Goal: Task Accomplishment & Management: Manage account settings

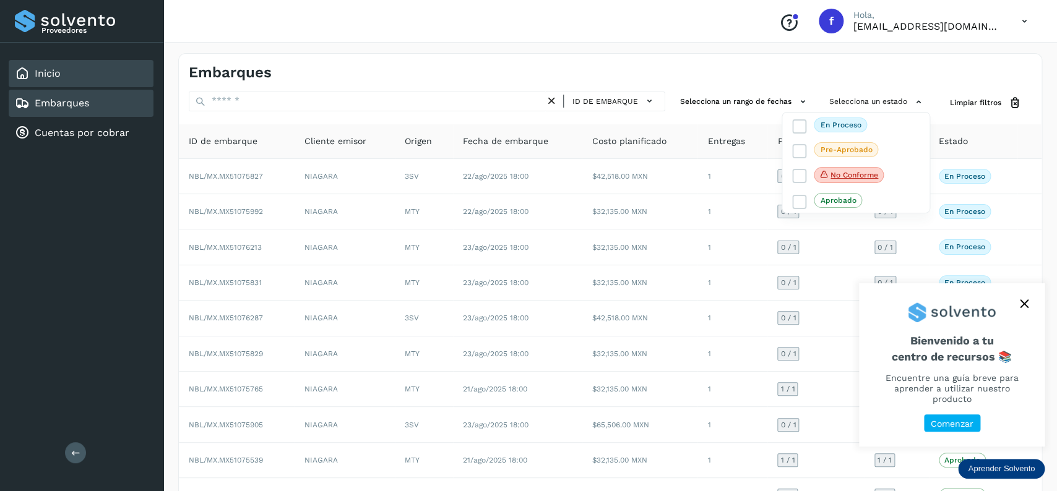
click at [78, 74] on div "Inicio" at bounding box center [81, 73] width 145 height 27
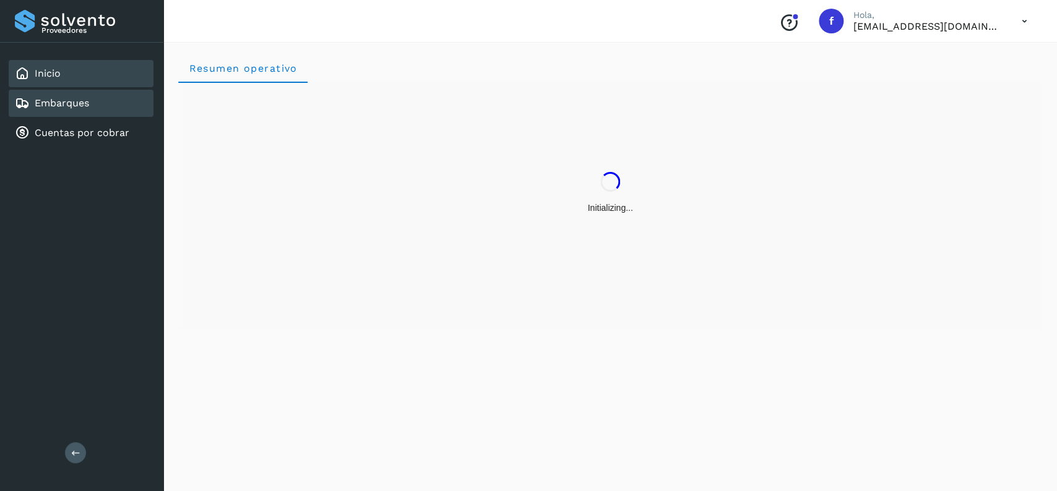
click at [120, 98] on div "Embarques" at bounding box center [81, 103] width 145 height 27
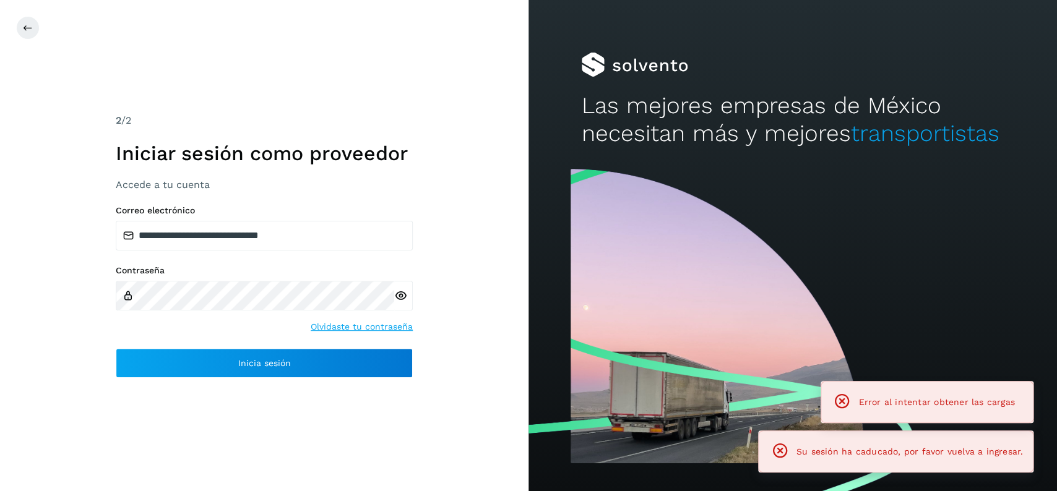
click at [357, 347] on div "**********" at bounding box center [264, 292] width 297 height 173
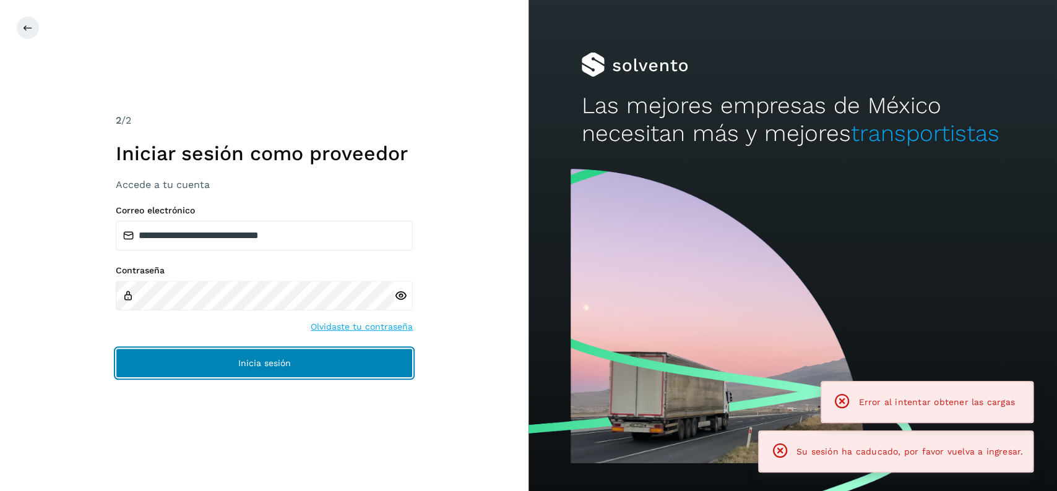
click at [375, 349] on button "Inicia sesión" at bounding box center [264, 364] width 297 height 30
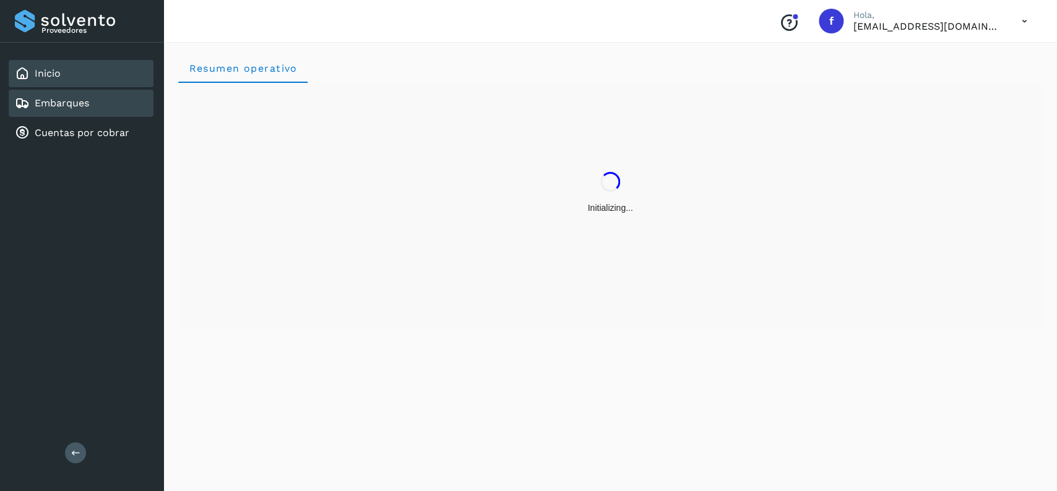
drag, startPoint x: 64, startPoint y: 84, endPoint x: 99, endPoint y: 92, distance: 36.2
click at [80, 87] on div "Inicio Embarques Cuentas por cobrar" at bounding box center [81, 103] width 163 height 121
click at [102, 92] on div "Embarques" at bounding box center [81, 103] width 145 height 27
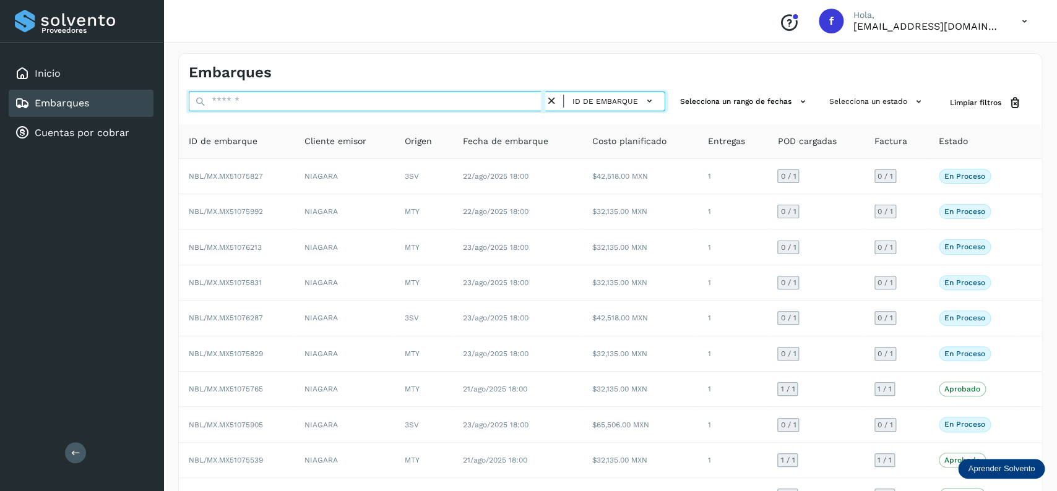
click at [279, 100] on input "text" at bounding box center [367, 102] width 357 height 20
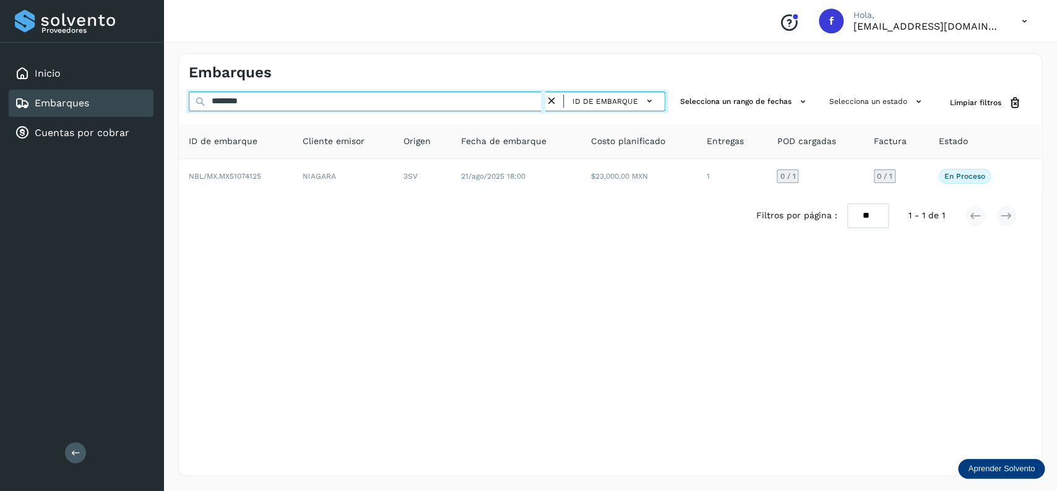
type input "********"
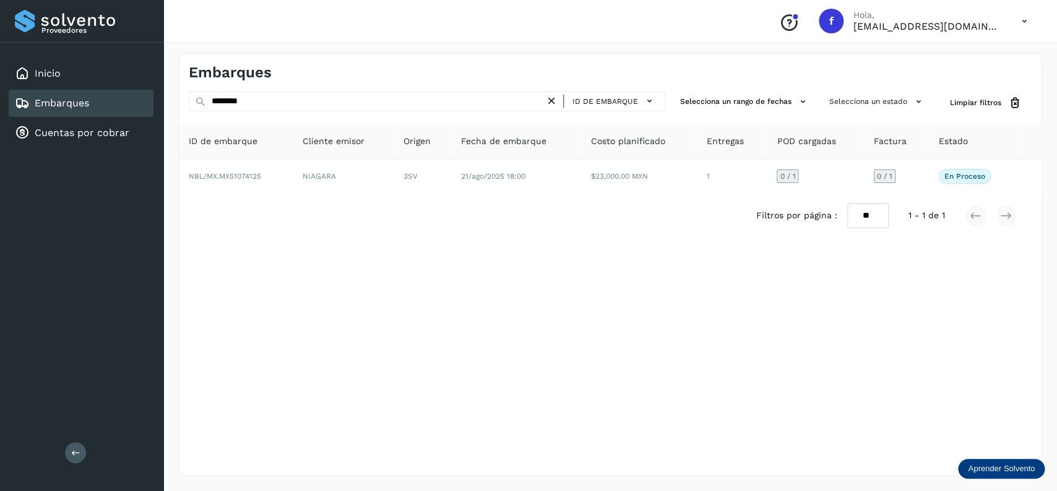
click at [618, 202] on div "Filtros por página : ** ** ** 1 - 1 de 1" at bounding box center [610, 216] width 863 height 45
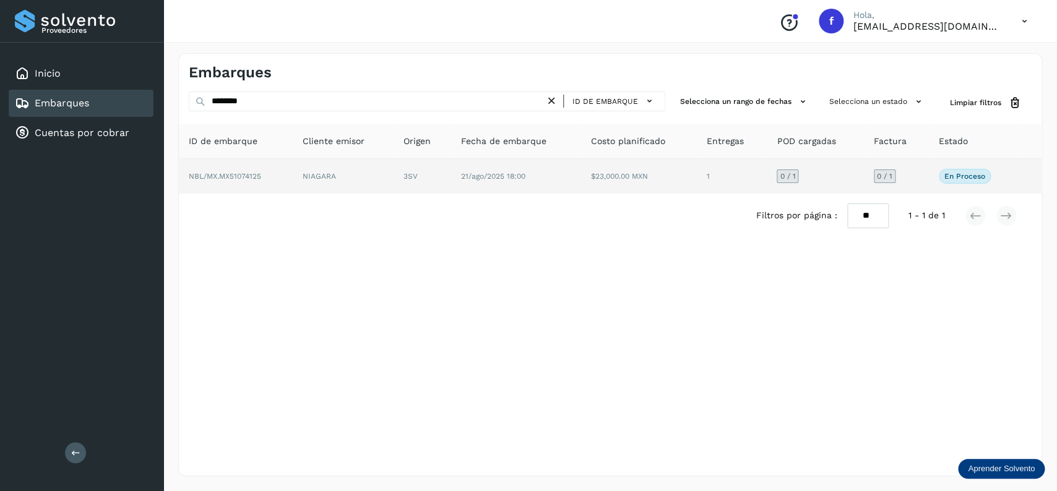
click at [697, 189] on td "$23,000.00 MXN" at bounding box center [732, 176] width 70 height 35
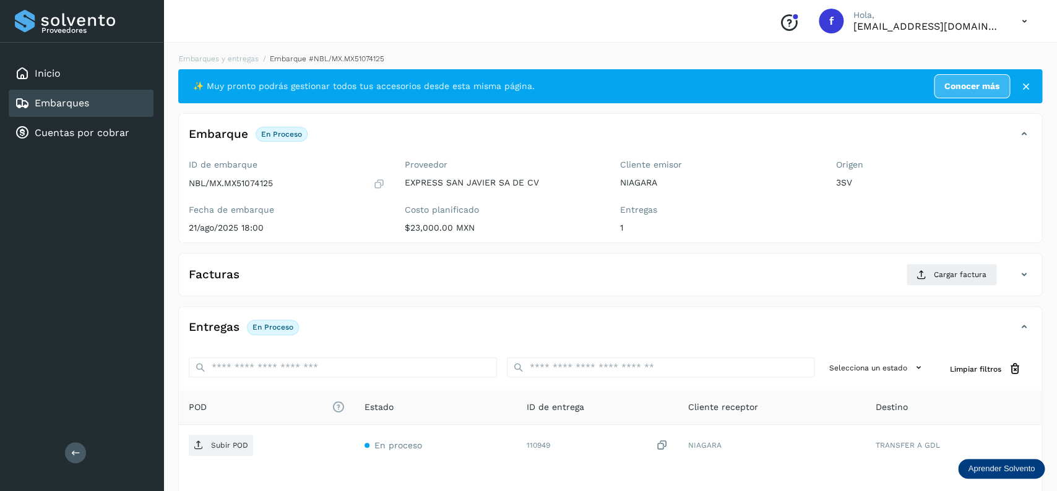
scroll to position [98, 0]
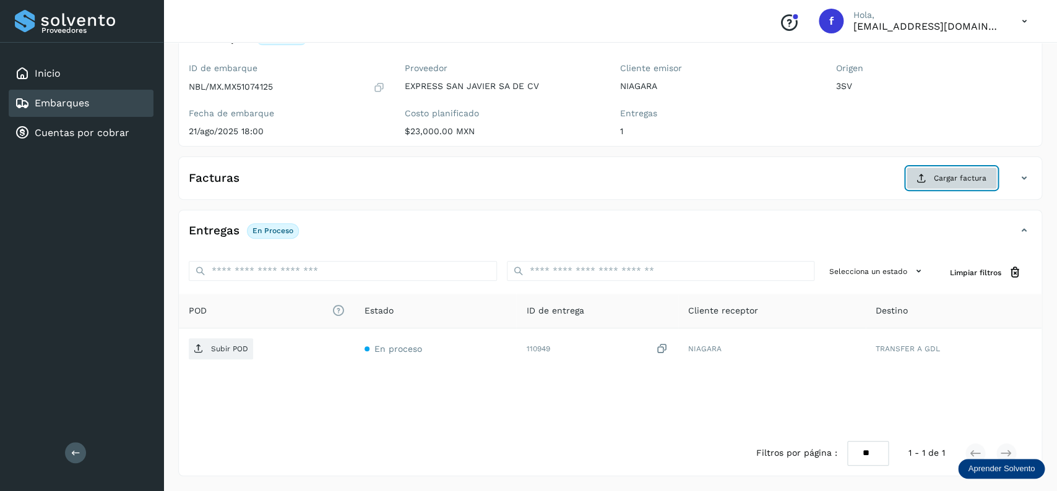
click at [968, 180] on span "Cargar factura" at bounding box center [960, 178] width 53 height 11
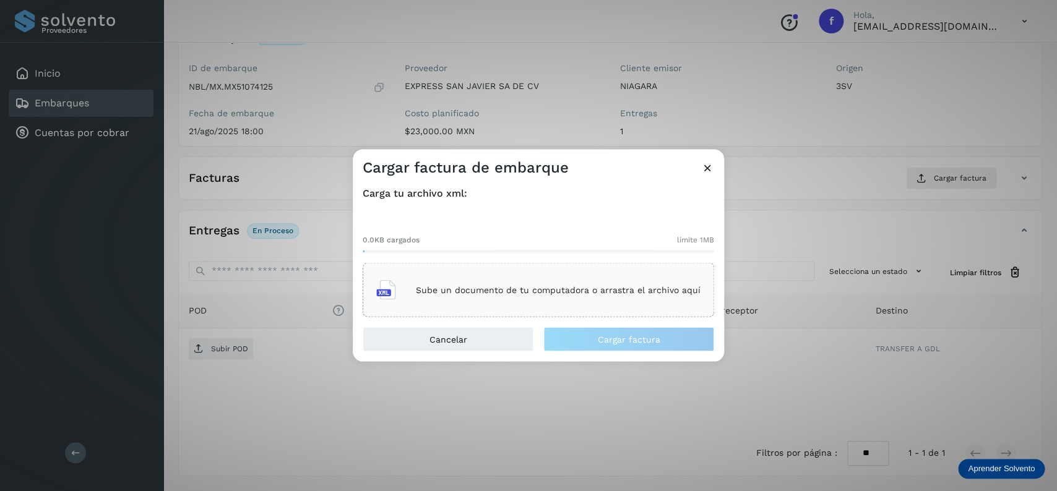
click at [497, 304] on div "Sube un documento de tu computadora o arrastra el archivo aquí" at bounding box center [538, 290] width 324 height 33
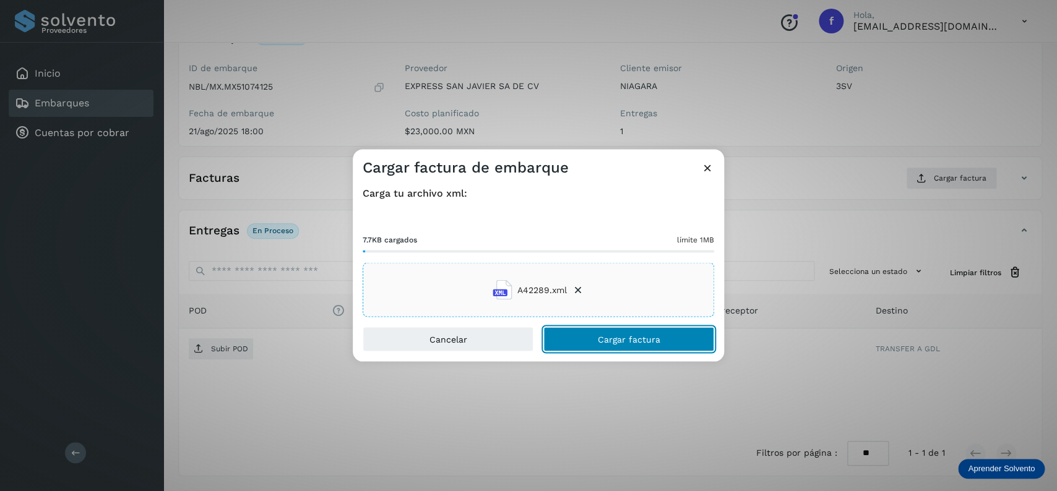
click at [586, 331] on button "Cargar factura" at bounding box center [628, 339] width 171 height 25
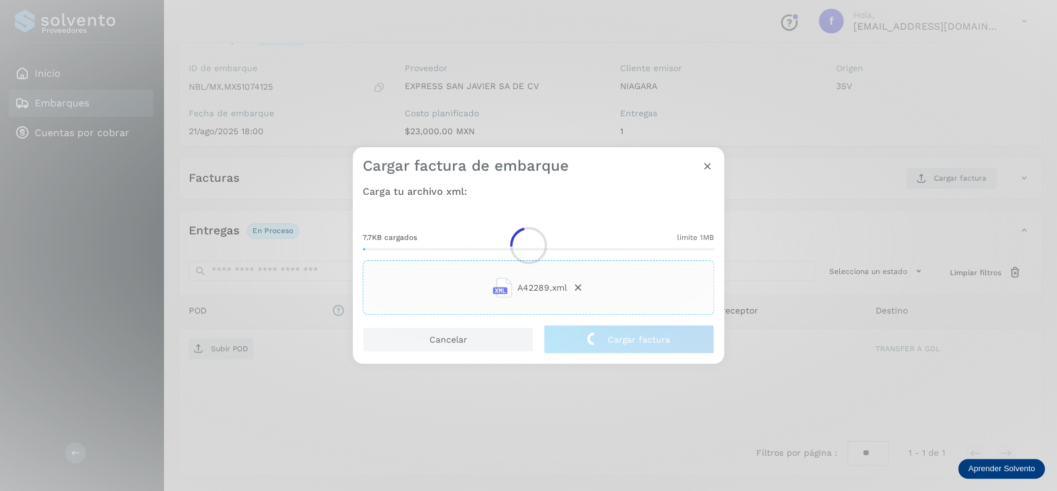
scroll to position [97, 0]
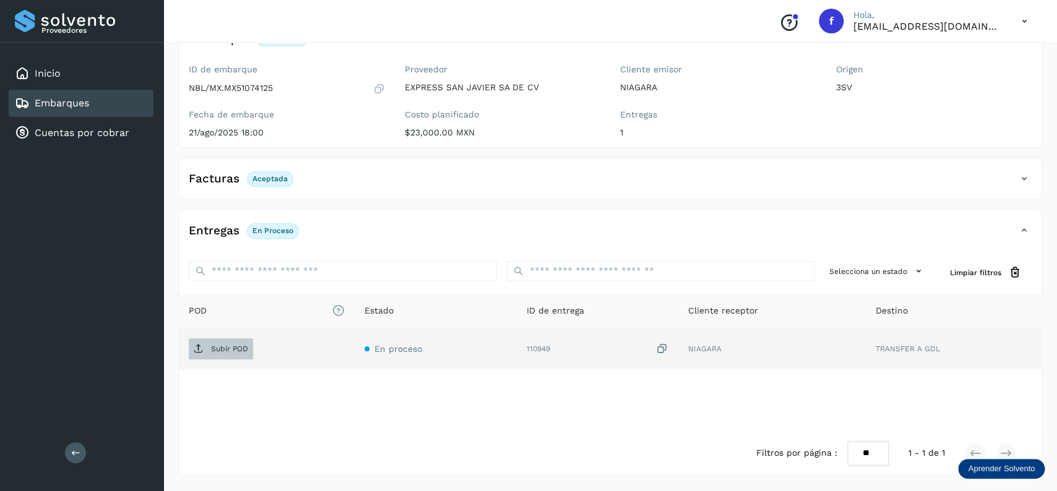
click at [248, 342] on span "Subir POD" at bounding box center [221, 349] width 64 height 20
click at [89, 105] on link "Embarques" at bounding box center [62, 103] width 54 height 12
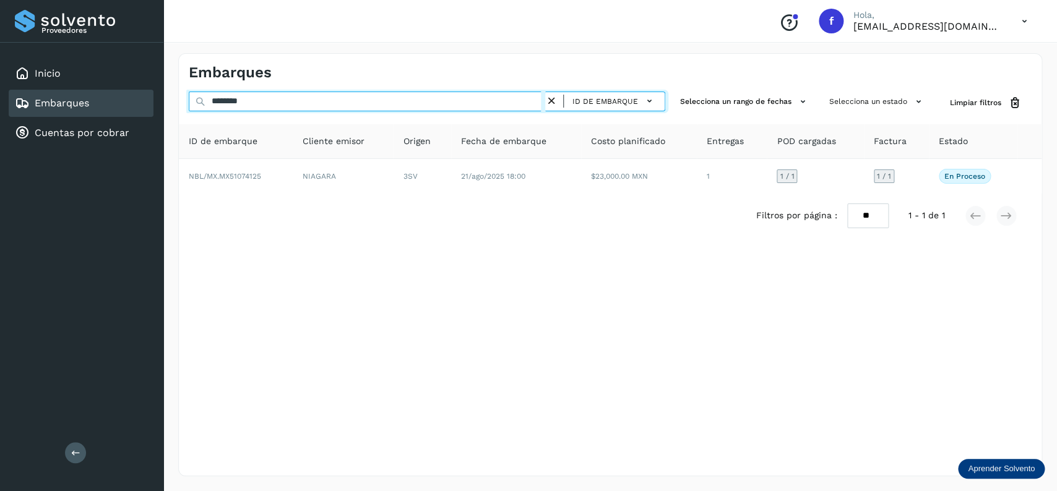
drag, startPoint x: 287, startPoint y: 101, endPoint x: 201, endPoint y: 100, distance: 86.1
click at [201, 100] on input "********" at bounding box center [367, 102] width 357 height 20
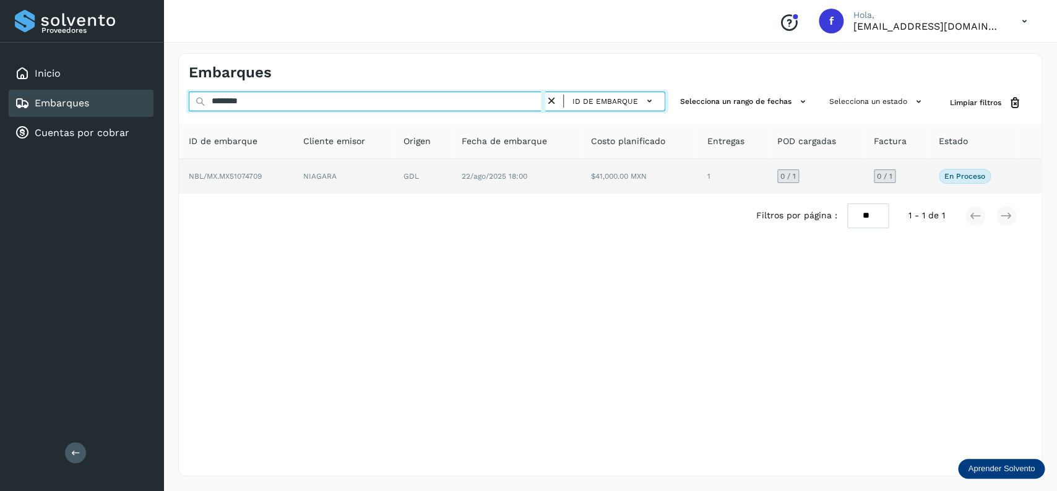
type input "********"
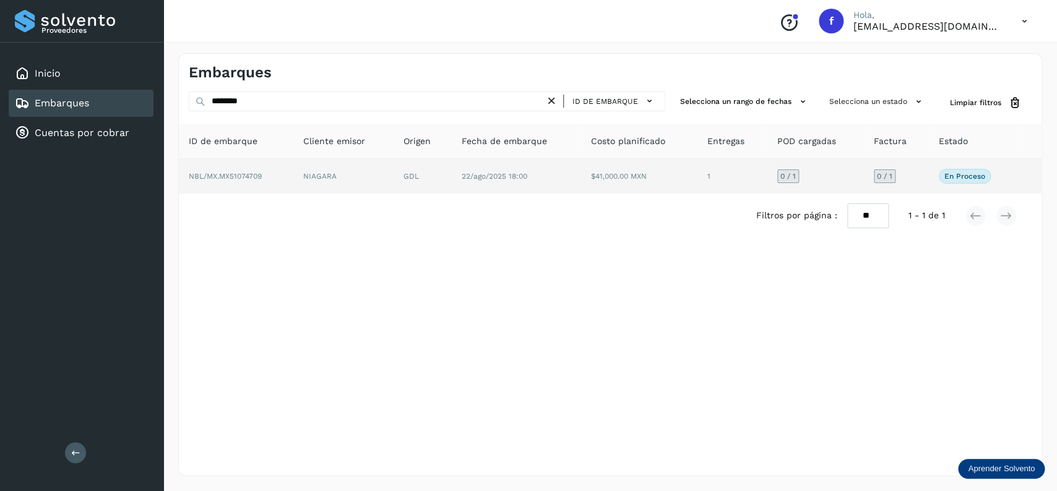
click at [697, 178] on td "$41,000.00 MXN" at bounding box center [732, 176] width 70 height 35
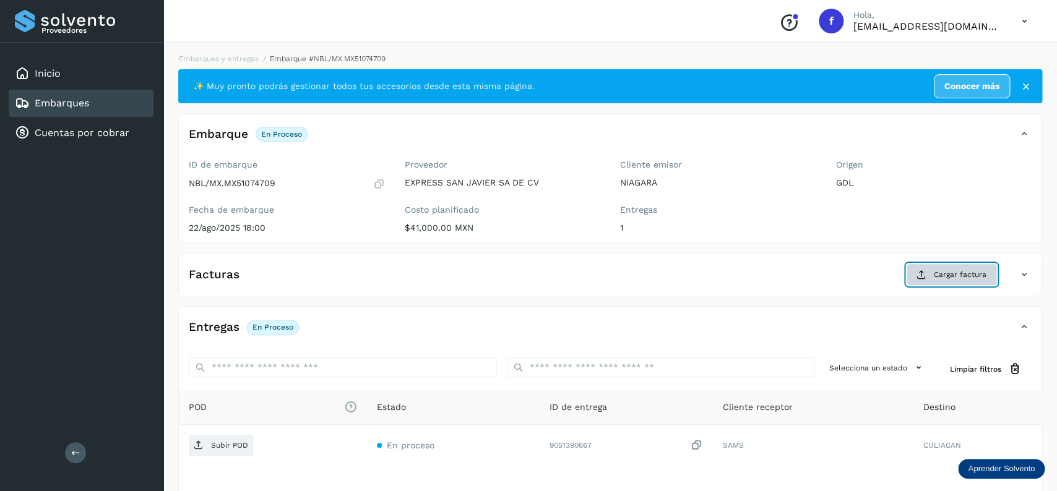
click at [937, 278] on span "Cargar factura" at bounding box center [960, 274] width 53 height 11
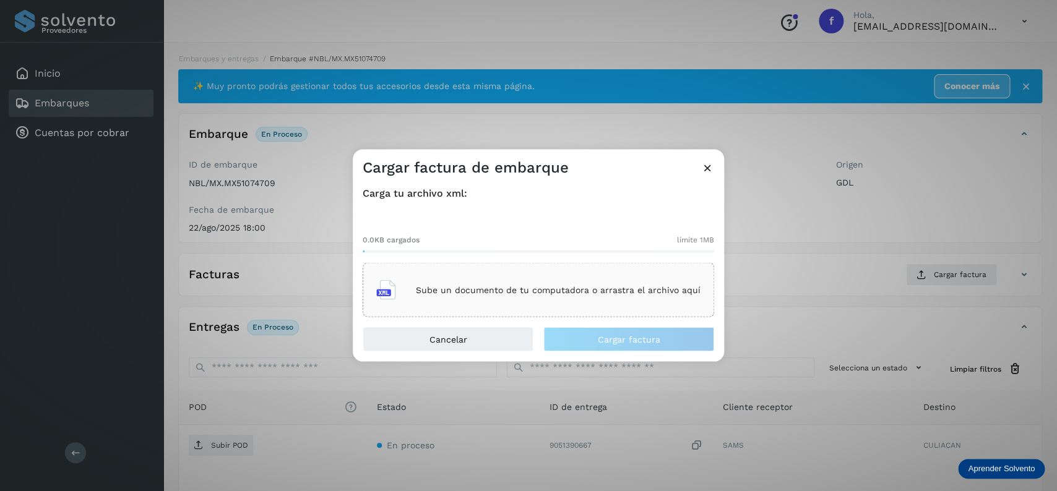
click at [541, 294] on p "Sube un documento de tu computadora o arrastra el archivo aquí" at bounding box center [558, 290] width 285 height 11
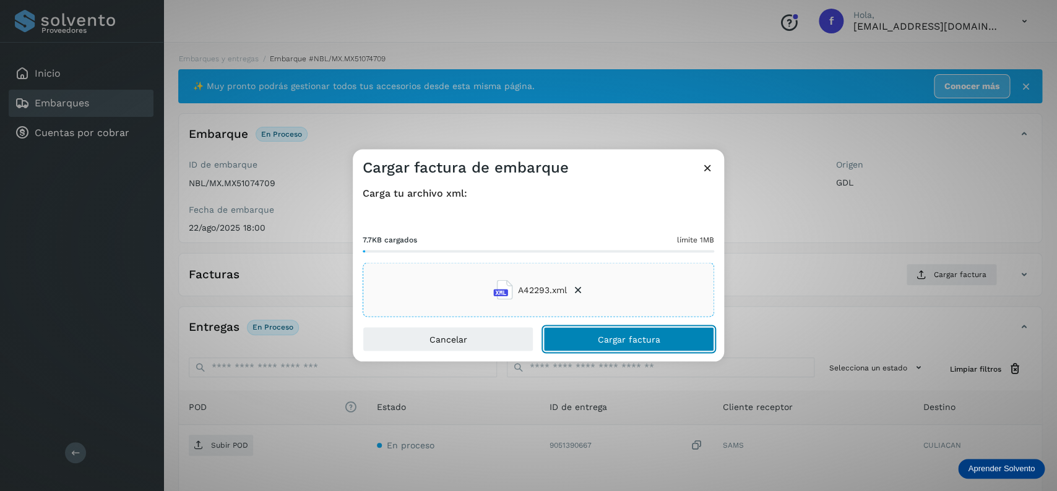
click at [585, 331] on button "Cargar factura" at bounding box center [628, 339] width 171 height 25
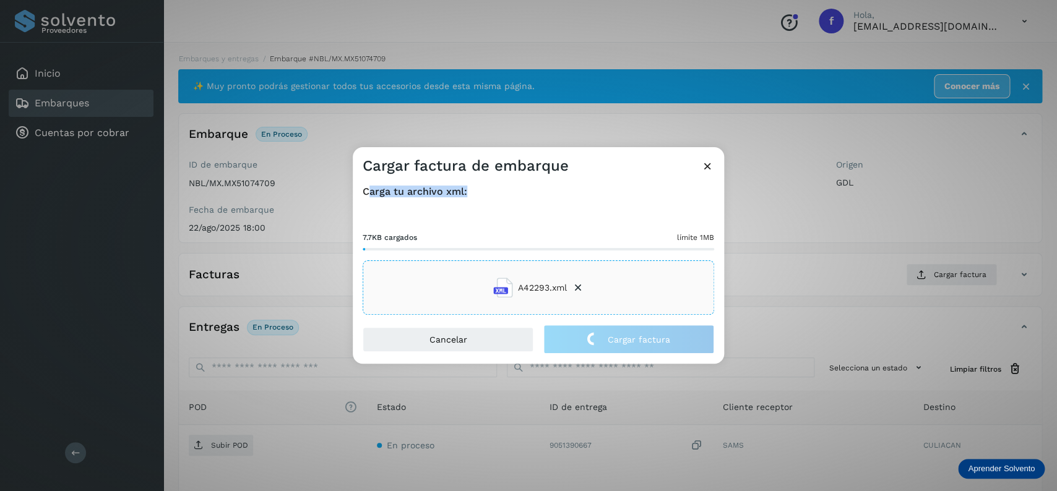
drag, startPoint x: 470, startPoint y: 185, endPoint x: 368, endPoint y: 191, distance: 102.9
click at [368, 191] on div "Carga tu archivo xml: 7.7KB cargados límite 1MB A42293.xml" at bounding box center [538, 250] width 371 height 149
click at [485, 200] on div "Carga tu archivo xml: 7.7KB cargados límite 1MB A42293.xml" at bounding box center [539, 250] width 352 height 129
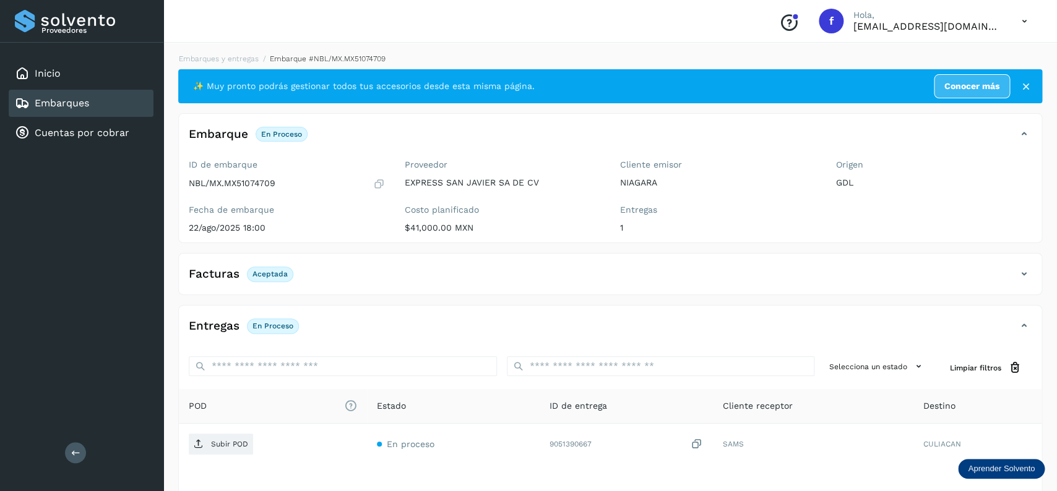
scroll to position [97, 0]
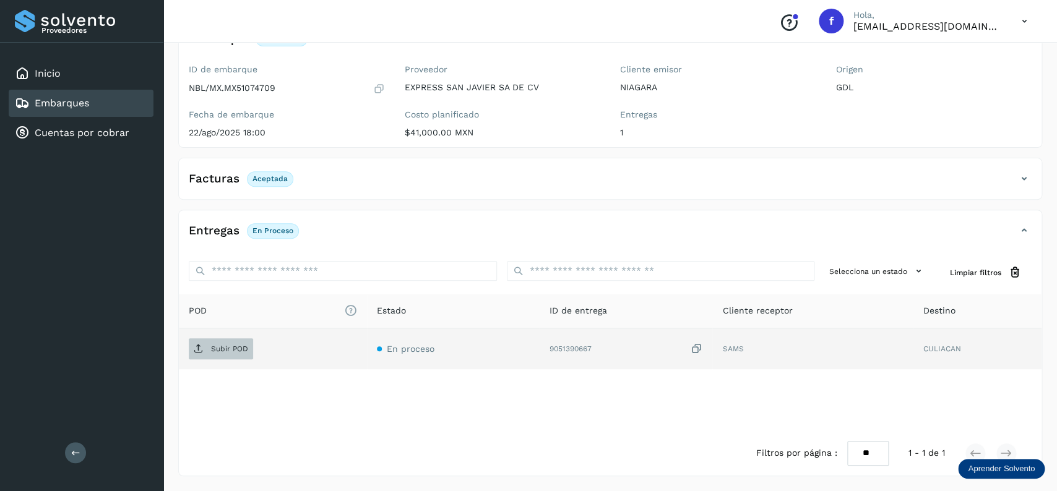
click at [232, 350] on p "Subir POD" at bounding box center [229, 349] width 37 height 9
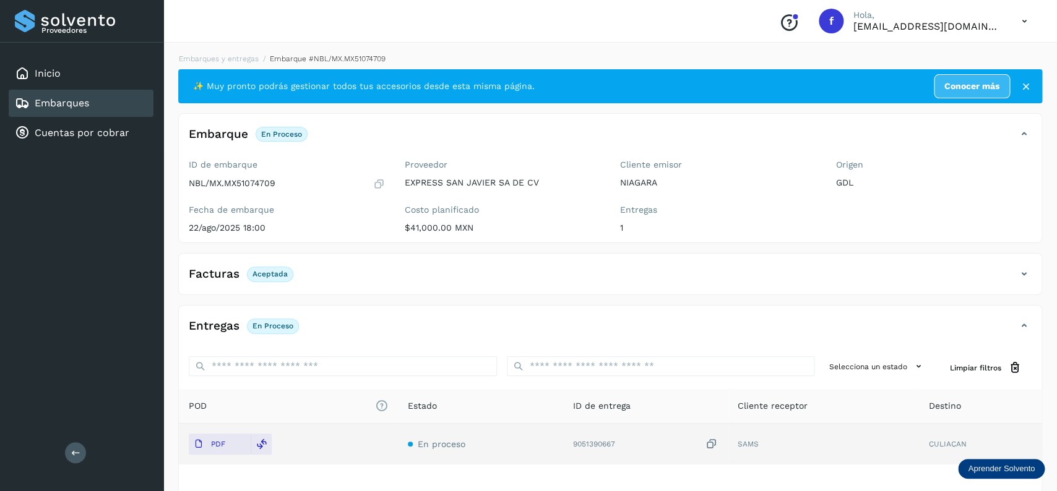
click at [77, 104] on link "Embarques" at bounding box center [62, 103] width 54 height 12
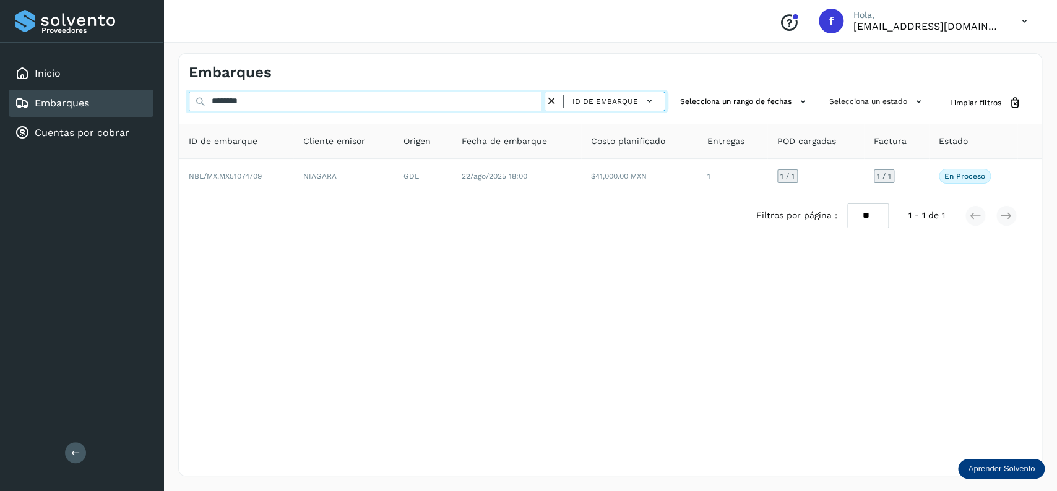
drag, startPoint x: 272, startPoint y: 103, endPoint x: 175, endPoint y: 108, distance: 97.3
click at [189, 108] on input "********" at bounding box center [367, 102] width 357 height 20
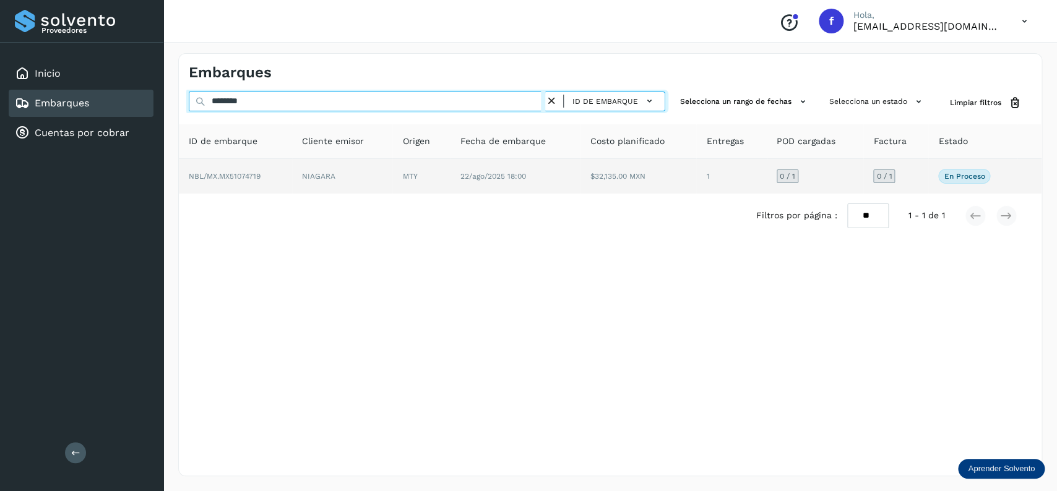
type input "********"
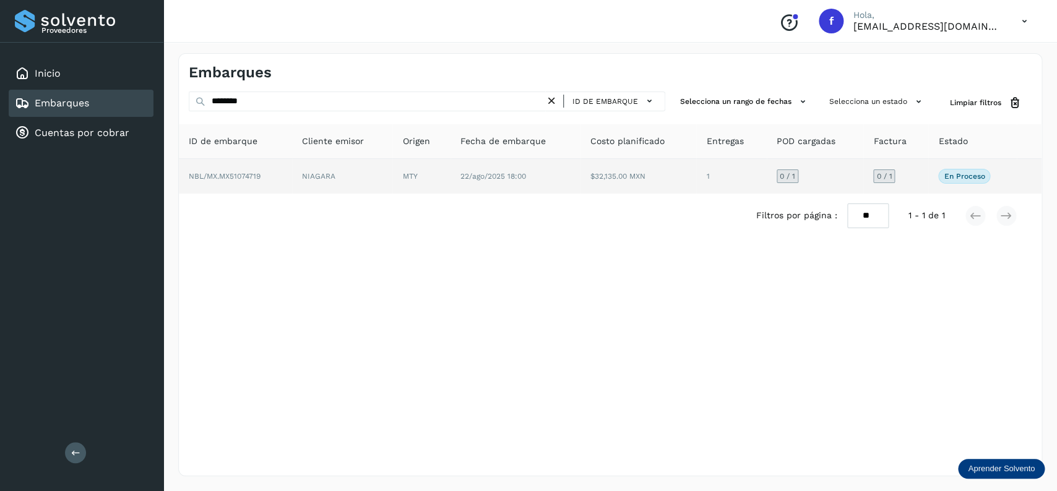
click at [696, 183] on td "$32,135.00 MXN" at bounding box center [731, 176] width 70 height 35
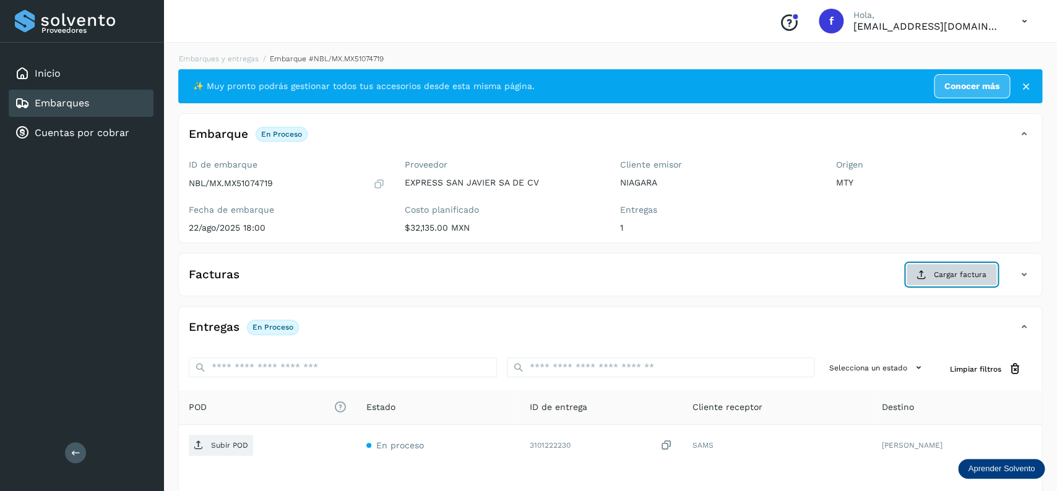
click at [969, 277] on span "Cargar factura" at bounding box center [960, 274] width 53 height 11
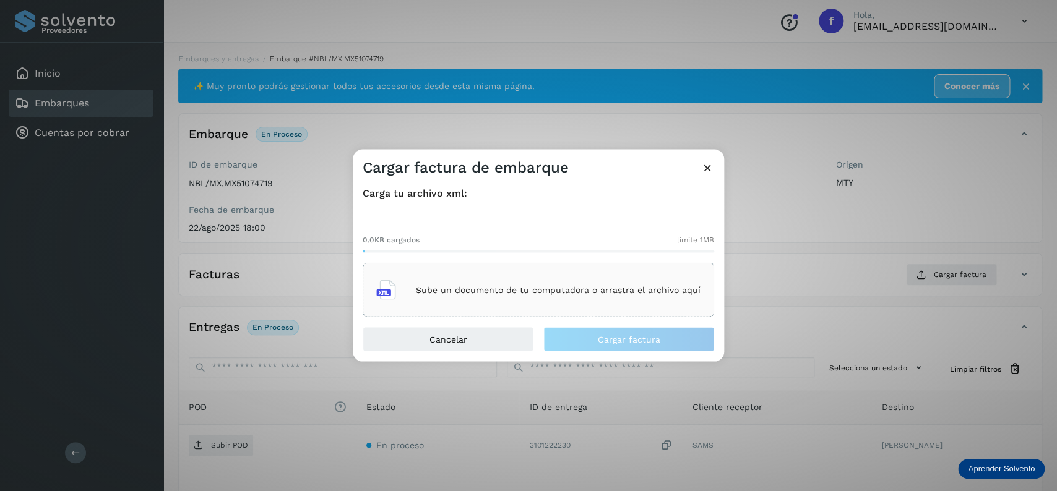
click at [554, 297] on div "Sube un documento de tu computadora o arrastra el archivo aquí" at bounding box center [538, 290] width 324 height 33
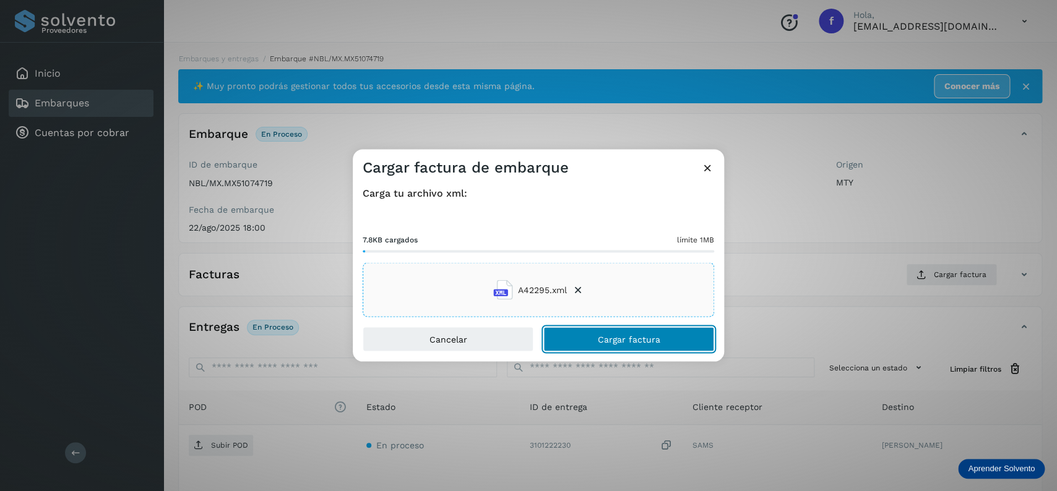
click at [589, 334] on button "Cargar factura" at bounding box center [628, 339] width 171 height 25
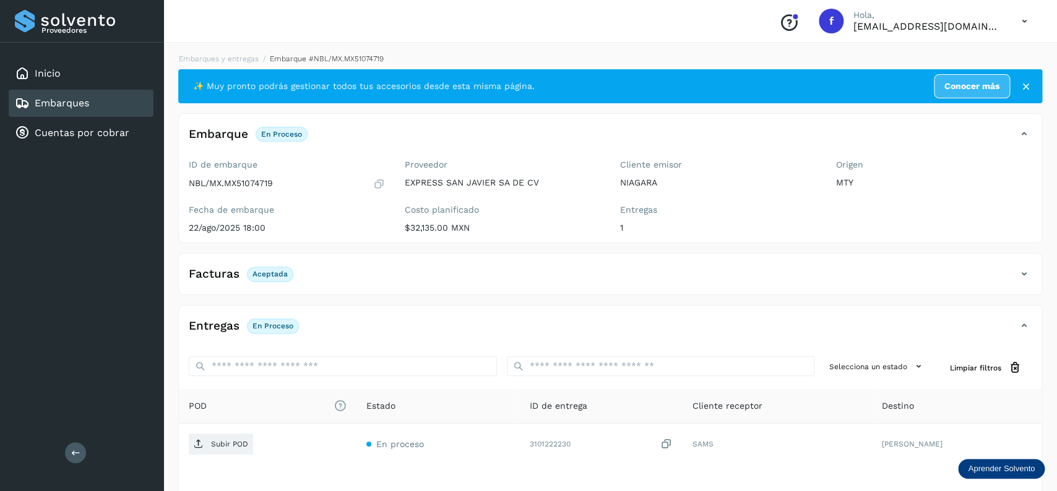
scroll to position [97, 0]
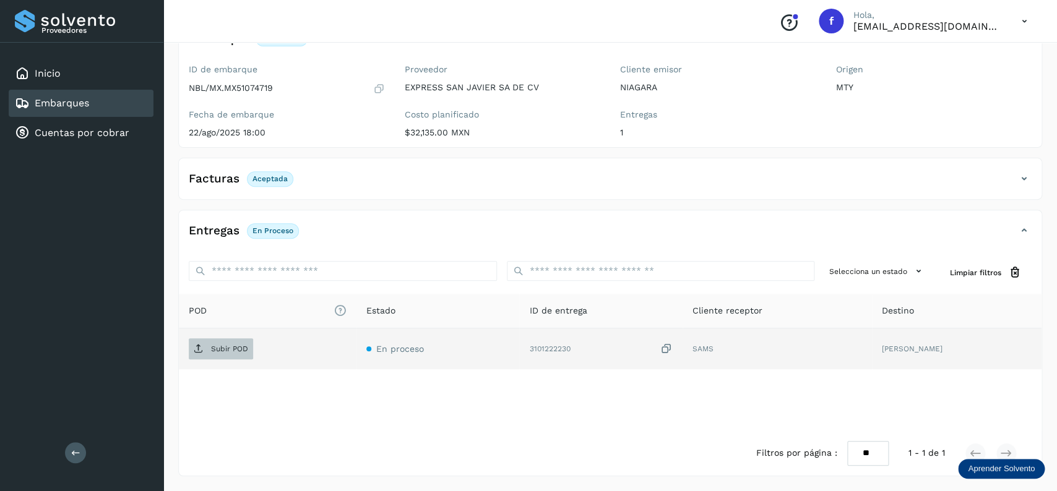
click at [217, 342] on span "Subir POD" at bounding box center [221, 349] width 64 height 20
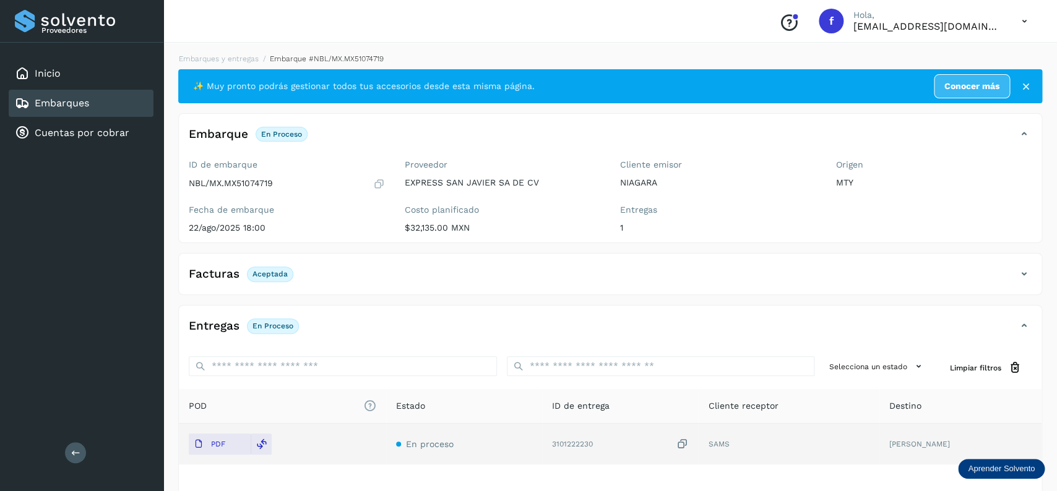
click at [121, 109] on div "Embarques" at bounding box center [81, 103] width 145 height 27
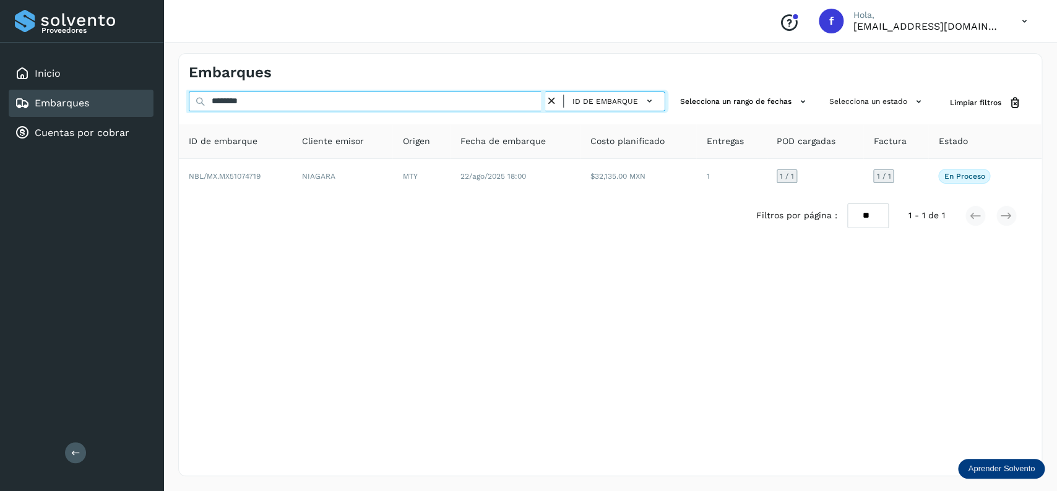
drag, startPoint x: 307, startPoint y: 108, endPoint x: 154, endPoint y: 108, distance: 152.9
click at [189, 108] on input "********" at bounding box center [367, 102] width 357 height 20
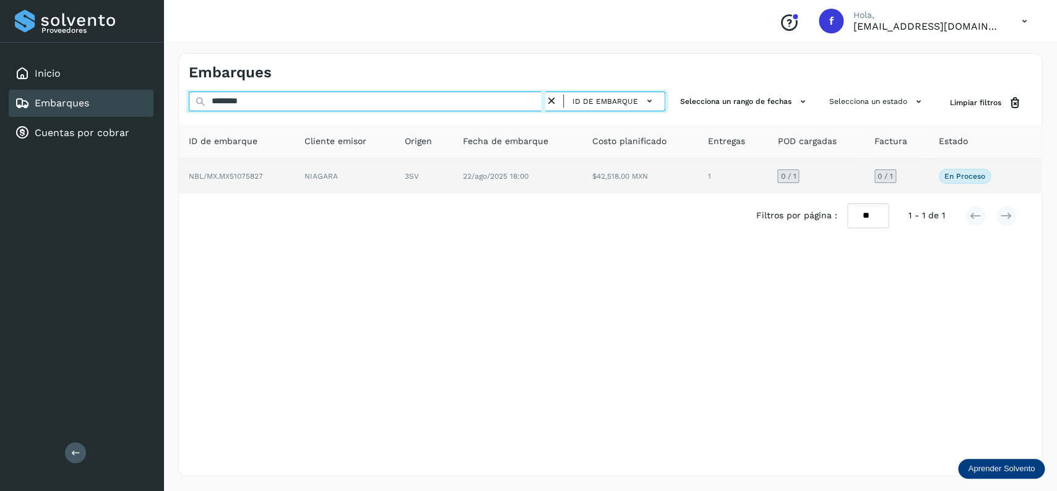
type input "********"
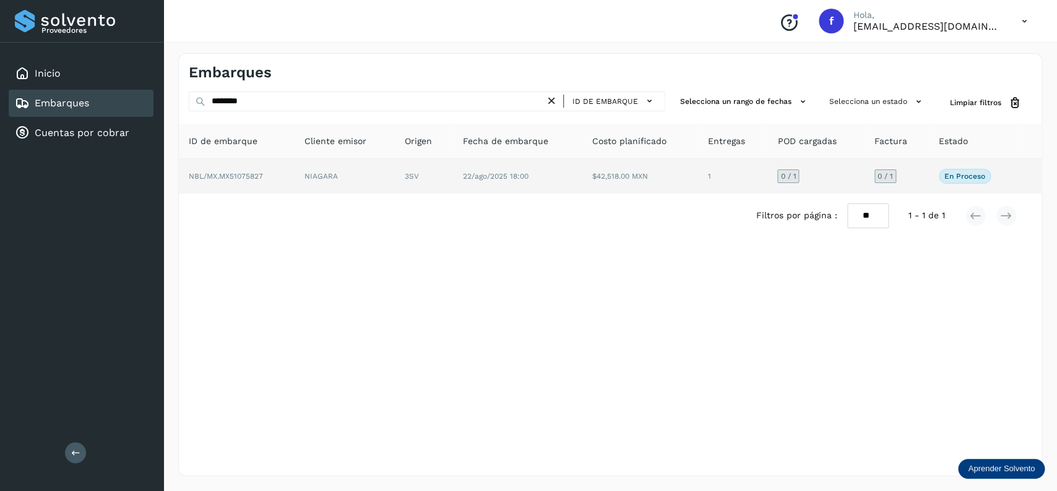
click at [488, 179] on span "22/ago/2025 18:00" at bounding box center [496, 176] width 66 height 9
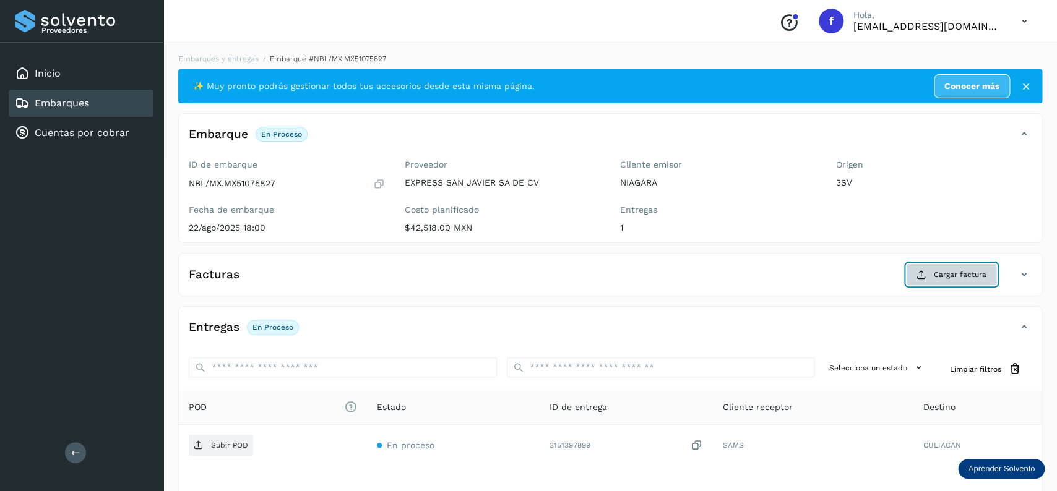
click at [952, 272] on span "Cargar factura" at bounding box center [960, 274] width 53 height 11
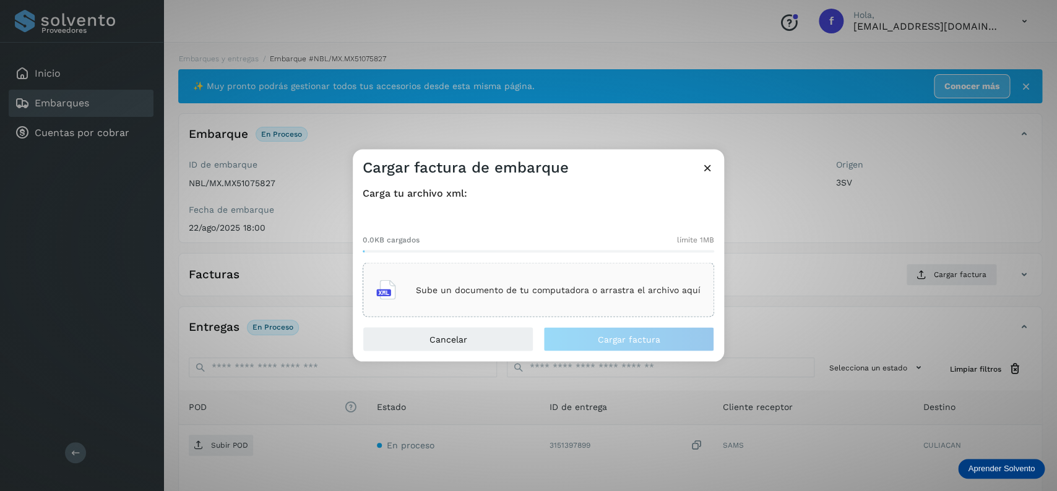
click at [621, 272] on div "Sube un documento de tu computadora o arrastra el archivo aquí" at bounding box center [539, 290] width 352 height 54
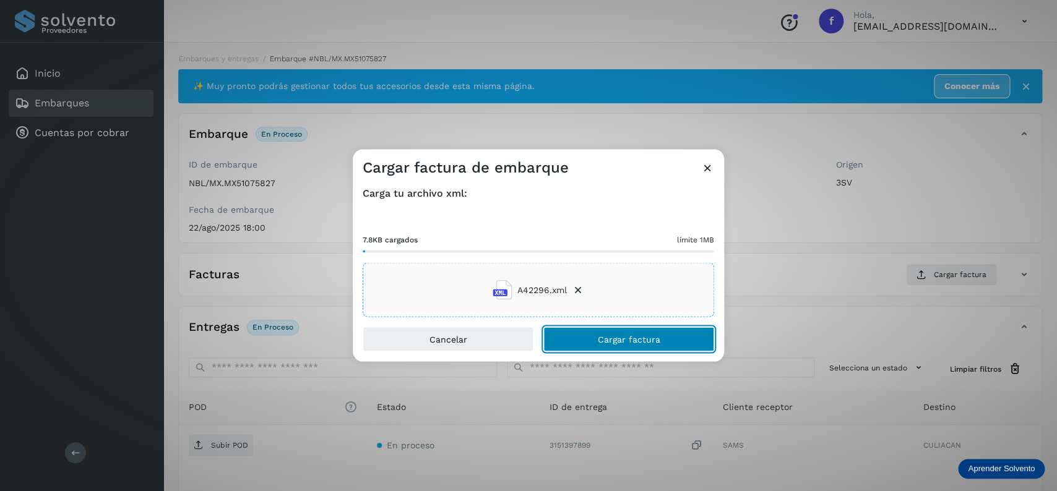
click at [596, 329] on button "Cargar factura" at bounding box center [628, 339] width 171 height 25
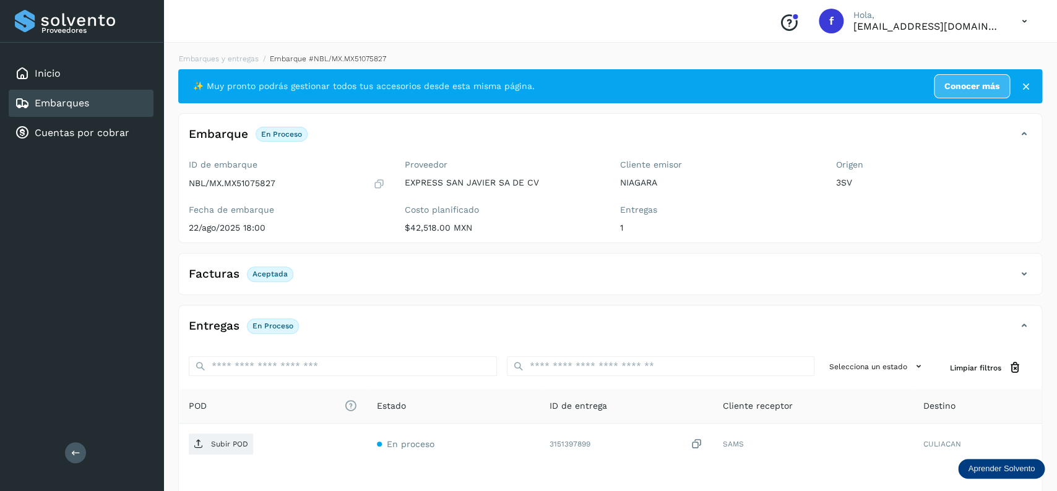
scroll to position [97, 0]
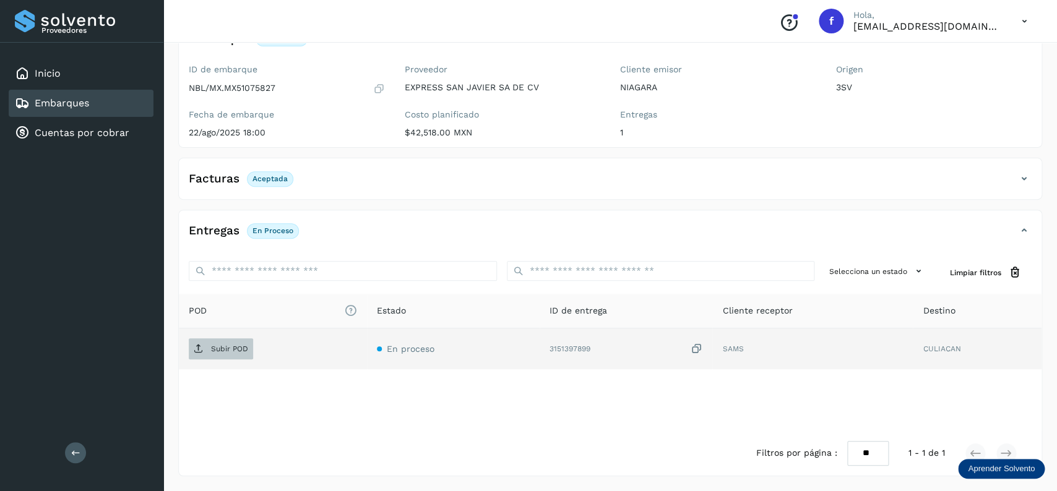
click at [213, 341] on span "Subir POD" at bounding box center [221, 349] width 64 height 20
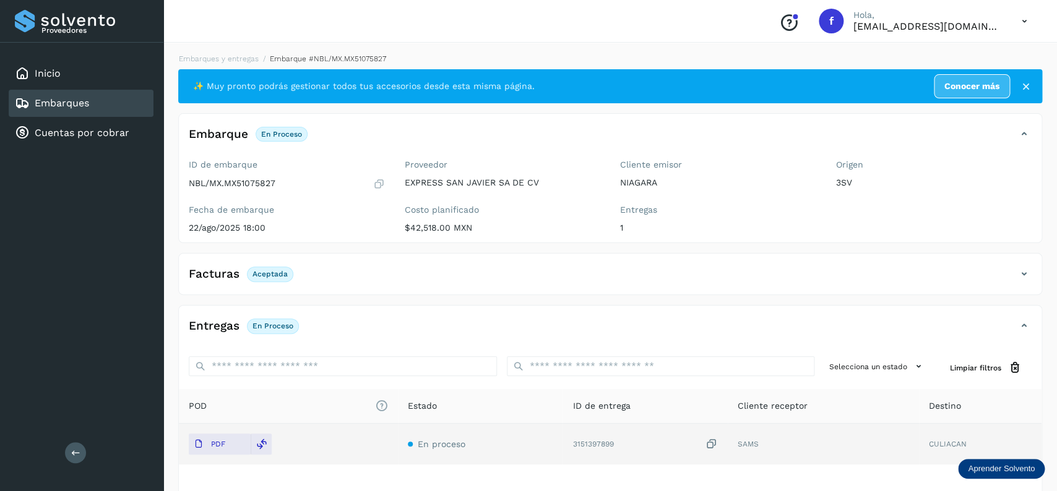
click at [128, 102] on div "Embarques" at bounding box center [81, 103] width 145 height 27
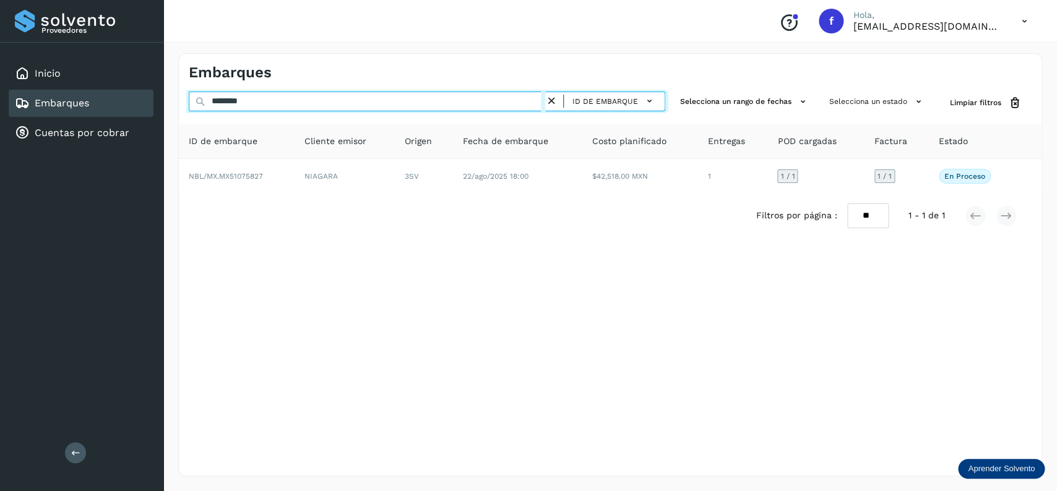
drag, startPoint x: 303, startPoint y: 102, endPoint x: 123, endPoint y: 92, distance: 180.4
click at [189, 92] on input "********" at bounding box center [367, 102] width 357 height 20
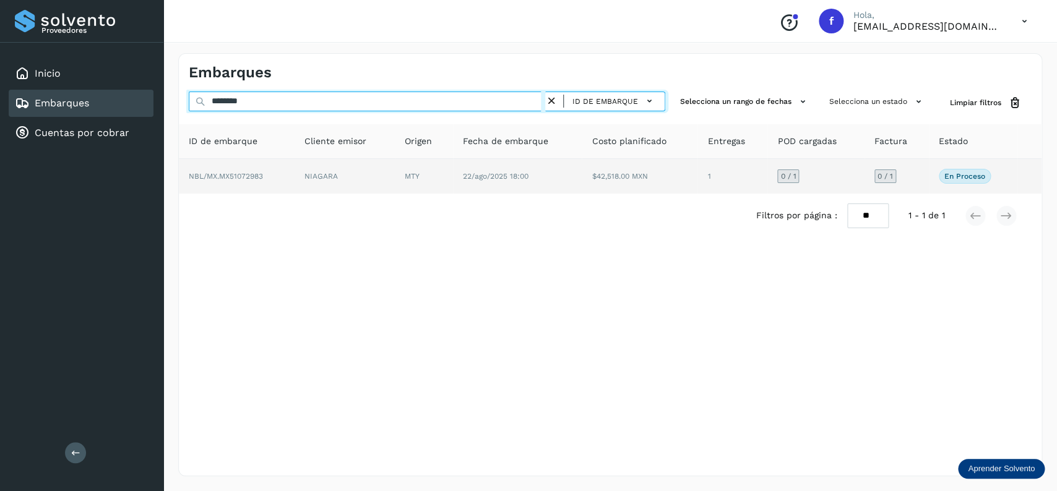
type input "********"
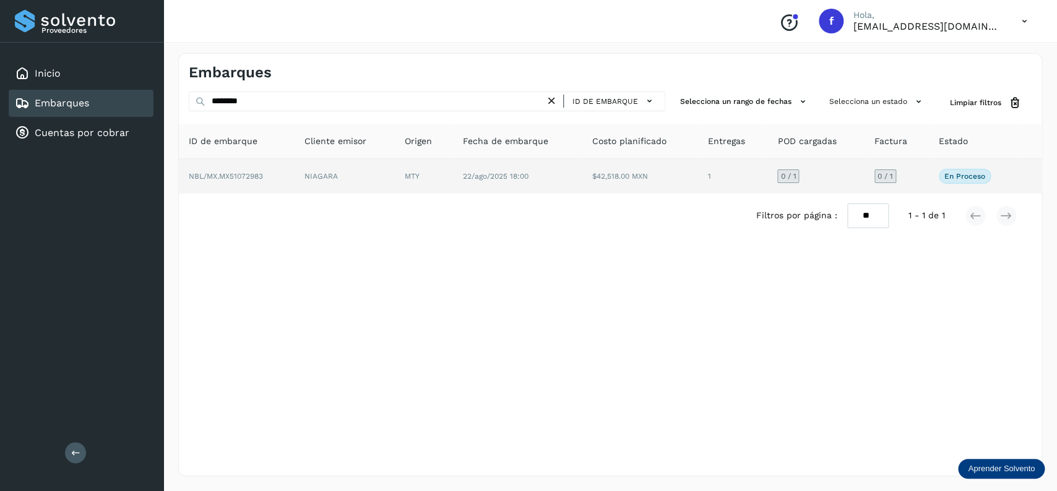
click at [295, 178] on td "NBL/MX.MX51072983" at bounding box center [345, 176] width 100 height 35
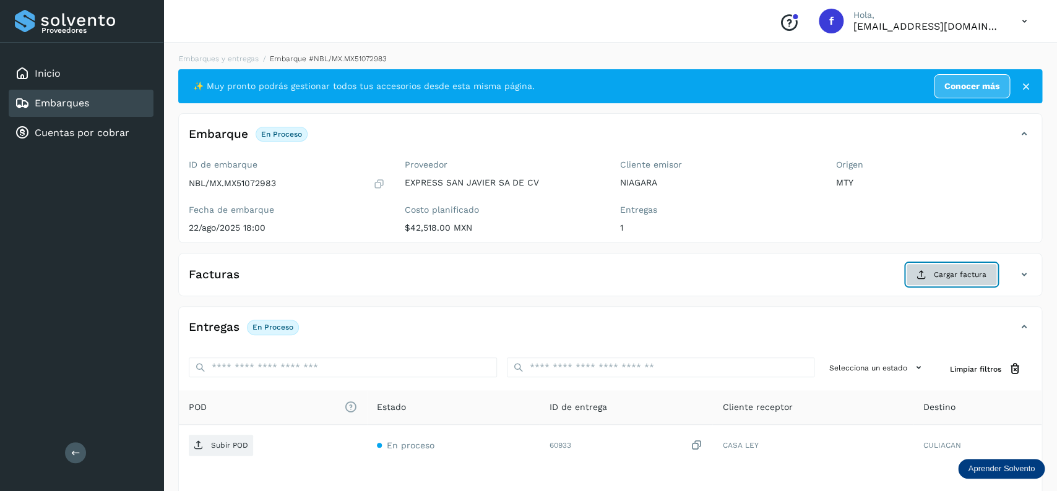
click at [946, 278] on span "Cargar factura" at bounding box center [960, 274] width 53 height 11
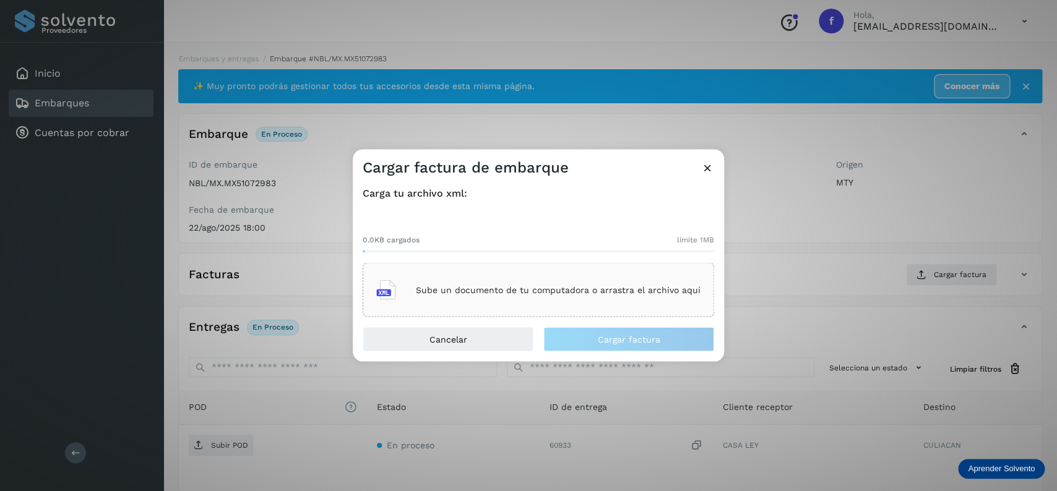
click at [582, 273] on div "Sube un documento de tu computadora o arrastra el archivo aquí" at bounding box center [539, 290] width 352 height 54
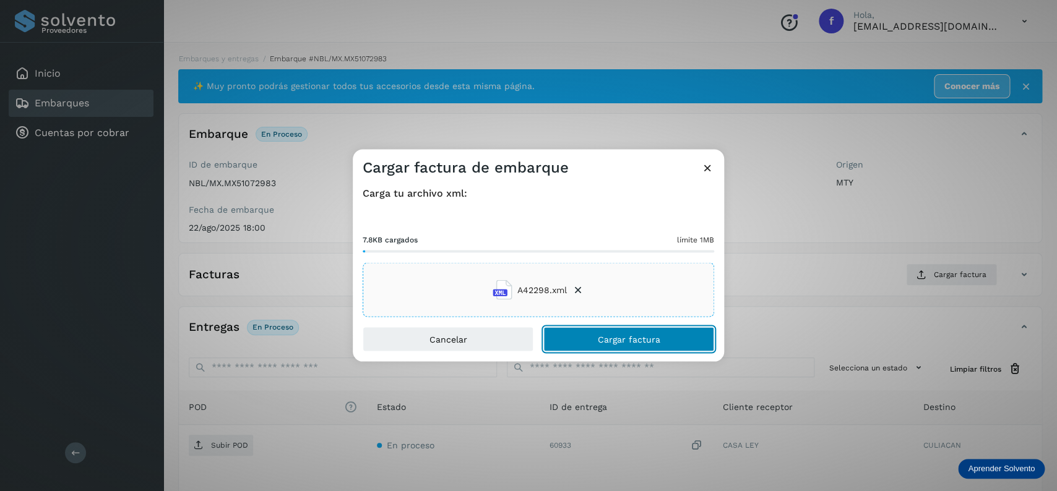
click at [556, 340] on button "Cargar factura" at bounding box center [628, 339] width 171 height 25
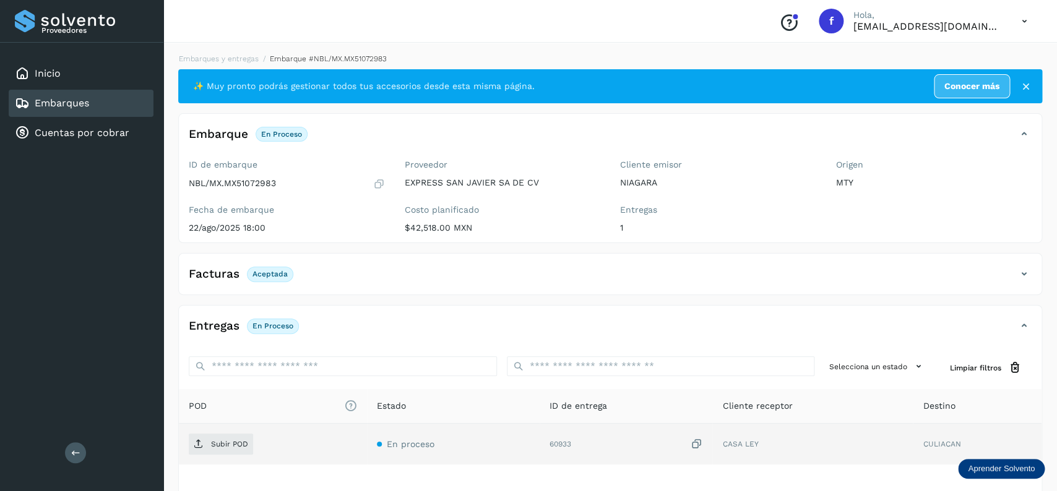
scroll to position [97, 0]
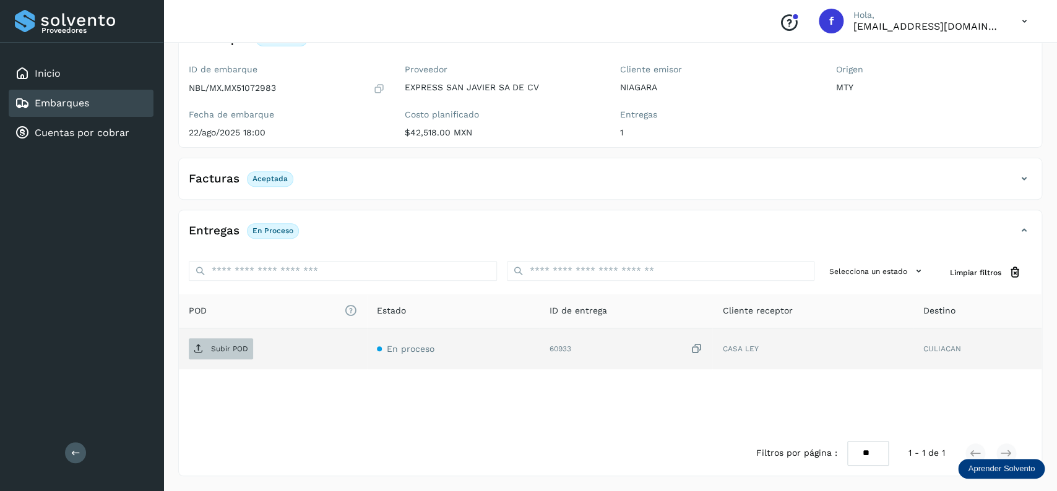
click at [225, 346] on p "Subir POD" at bounding box center [229, 349] width 37 height 9
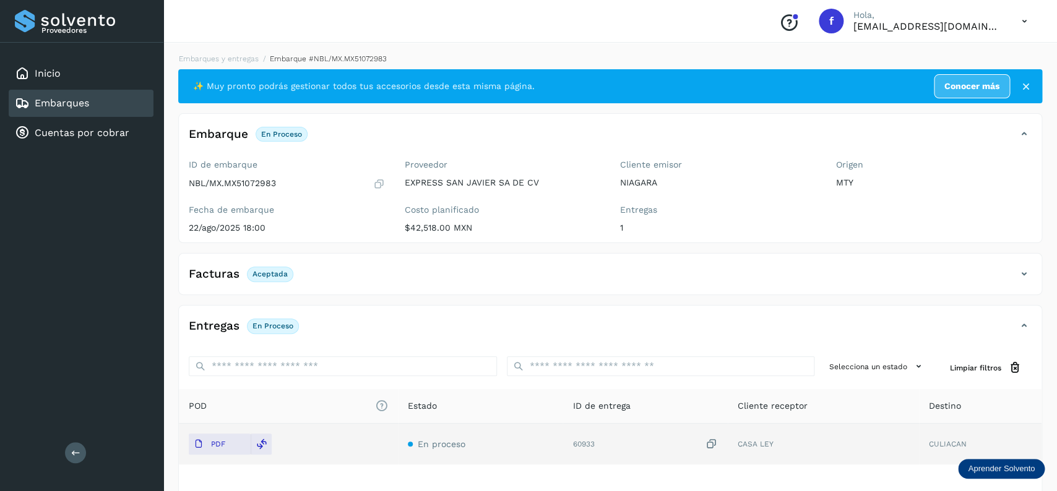
click at [126, 106] on div "Embarques" at bounding box center [81, 103] width 145 height 27
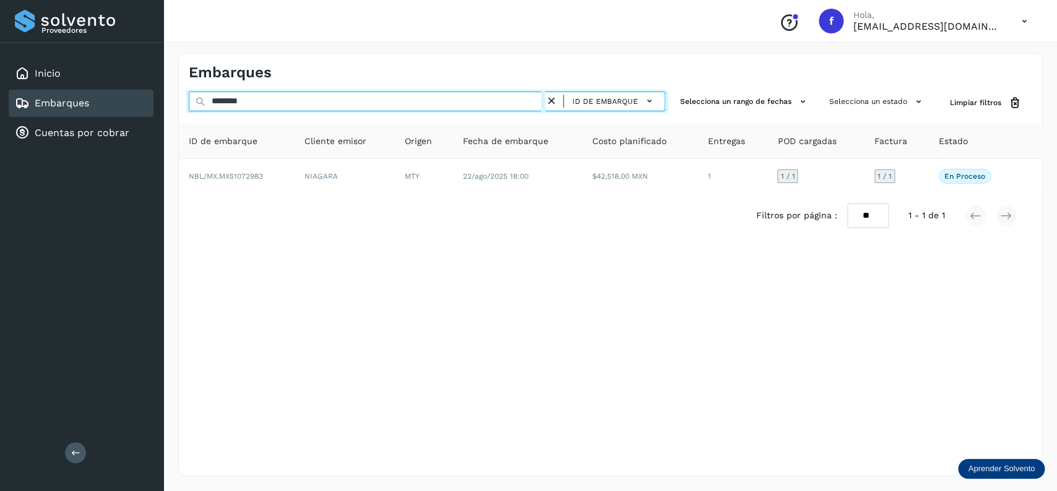
drag, startPoint x: 287, startPoint y: 97, endPoint x: 182, endPoint y: 96, distance: 105.2
click at [189, 96] on input "********" at bounding box center [367, 102] width 357 height 20
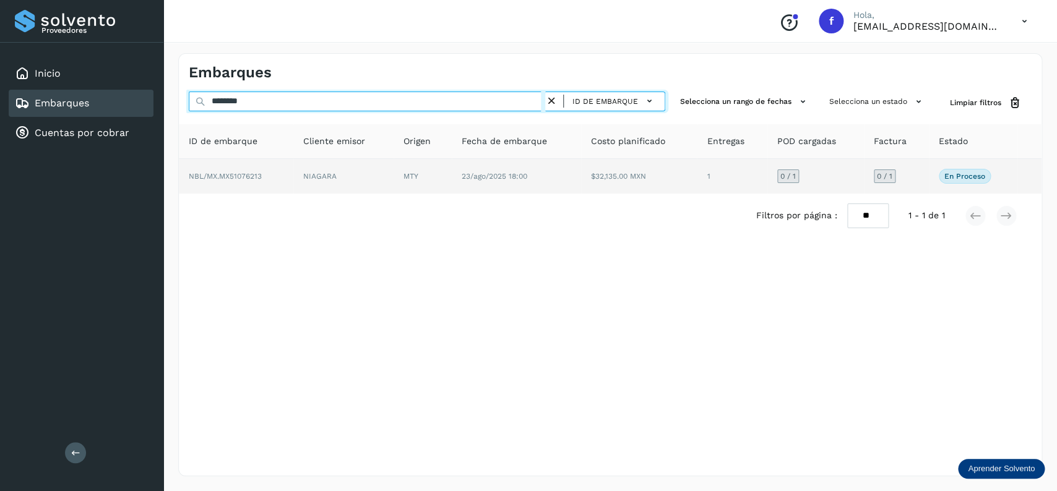
type input "********"
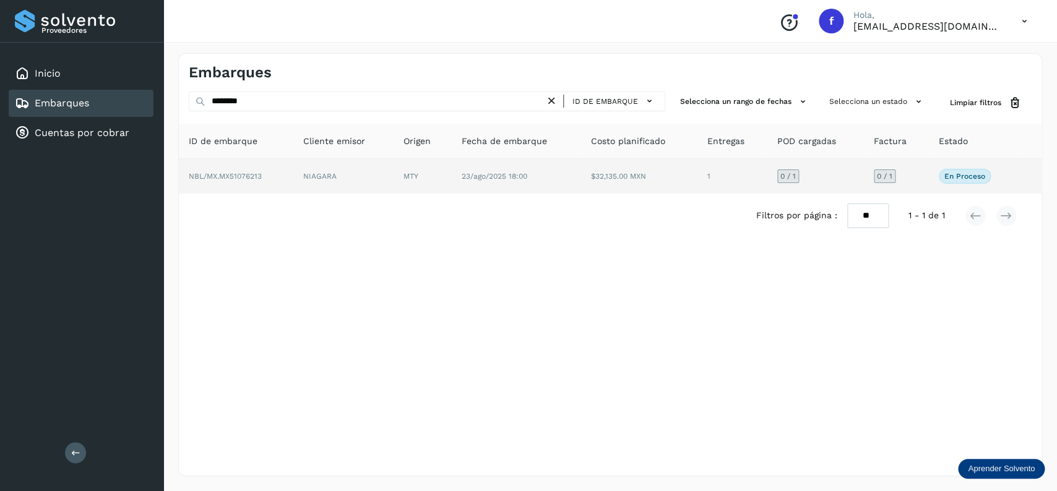
click at [256, 178] on span "NBL/MX.MX51076213" at bounding box center [225, 176] width 73 height 9
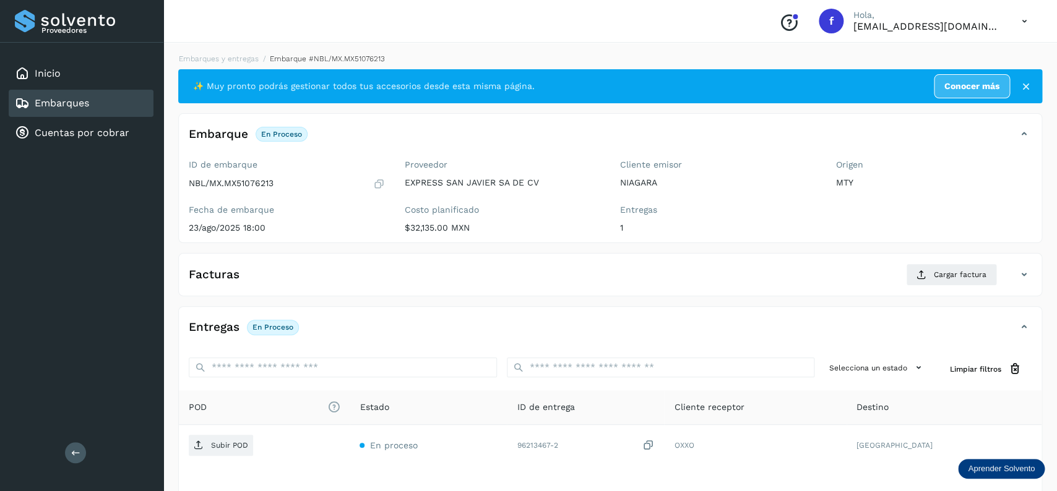
scroll to position [98, 0]
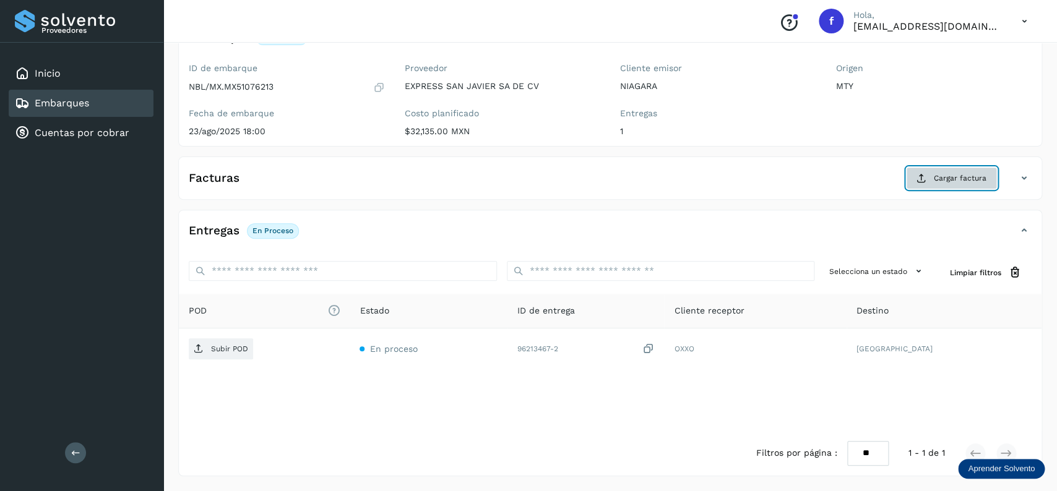
click at [962, 171] on button "Cargar factura" at bounding box center [951, 178] width 91 height 22
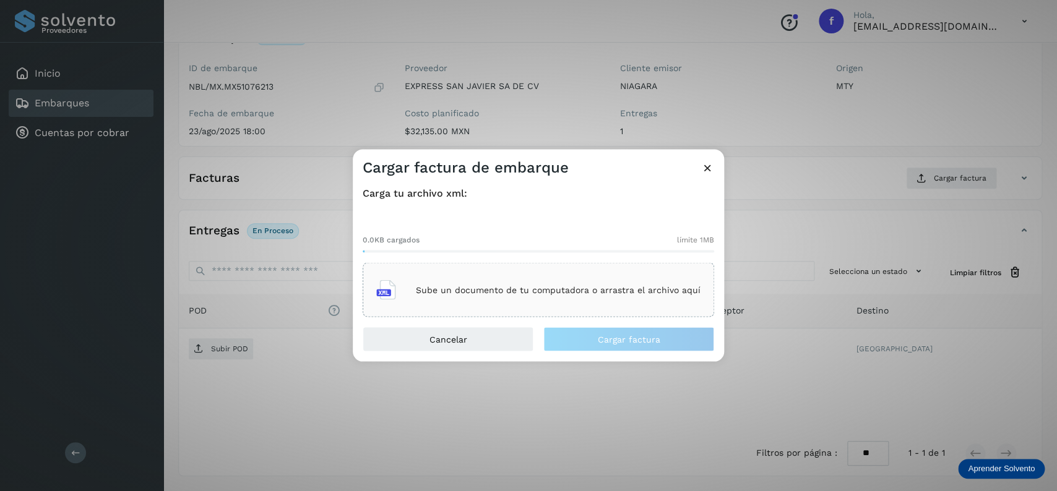
click at [629, 251] on div at bounding box center [539, 252] width 352 height 2
click at [625, 269] on div "Sube un documento de tu computadora o arrastra el archivo aquí" at bounding box center [539, 290] width 352 height 54
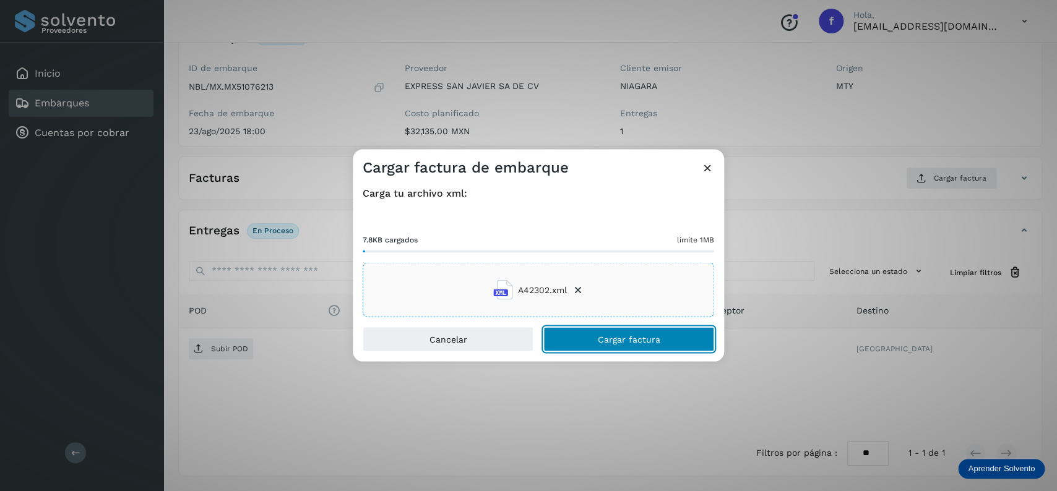
click at [623, 331] on button "Cargar factura" at bounding box center [628, 339] width 171 height 25
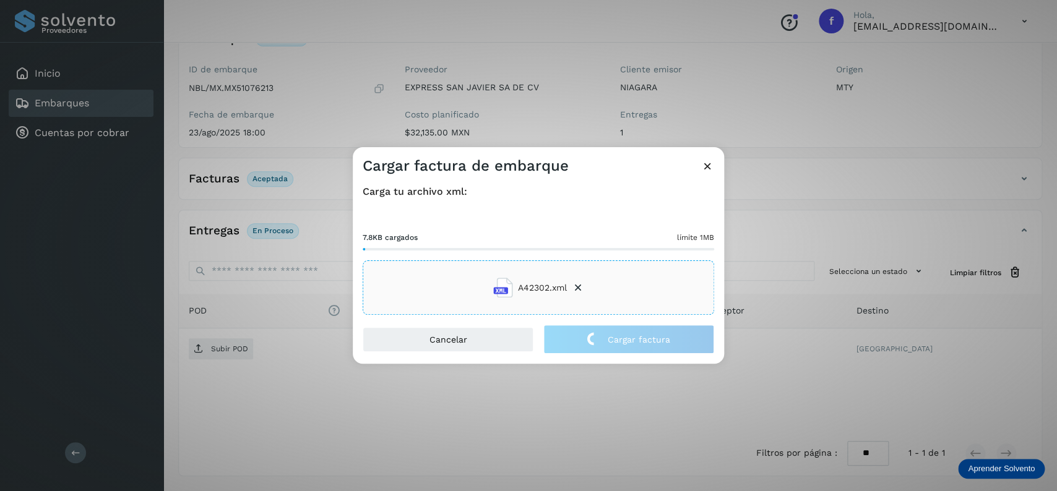
scroll to position [97, 0]
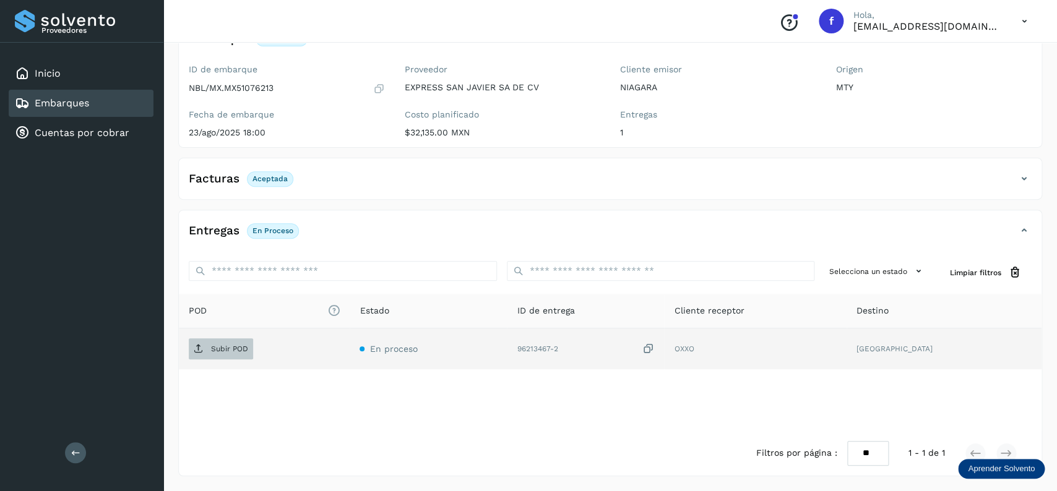
click at [217, 341] on span "Subir POD" at bounding box center [221, 349] width 64 height 20
click at [116, 110] on div "Embarques" at bounding box center [81, 103] width 145 height 27
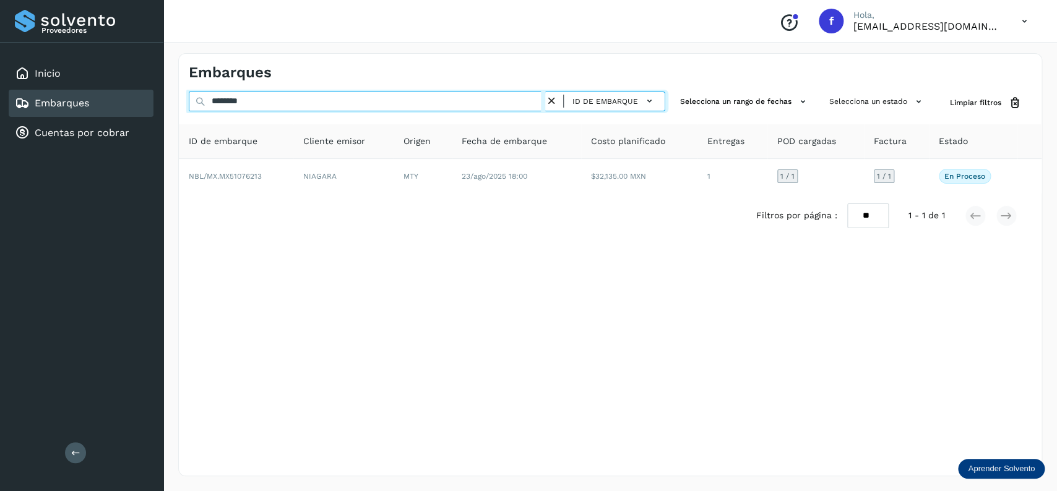
drag, startPoint x: 319, startPoint y: 99, endPoint x: 146, endPoint y: 114, distance: 174.0
click at [189, 111] on input "********" at bounding box center [367, 102] width 357 height 20
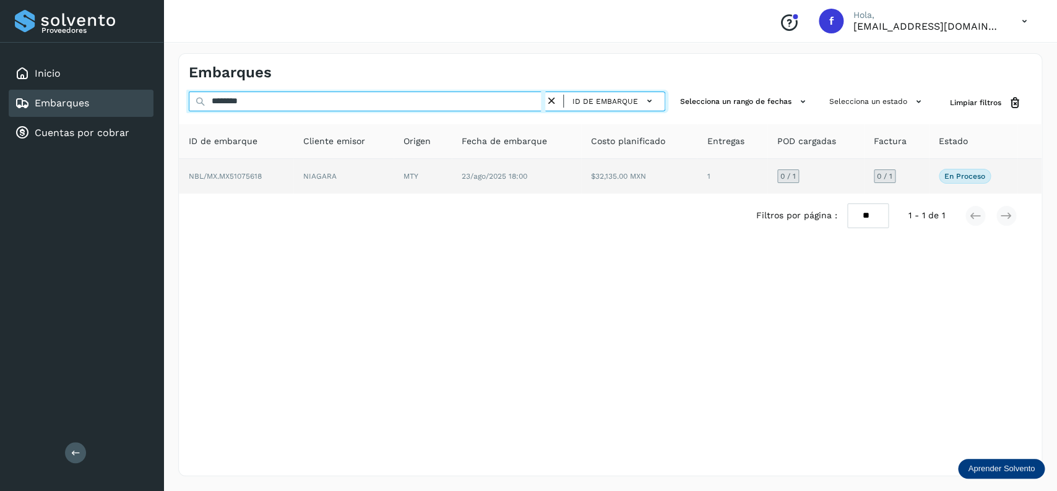
type input "********"
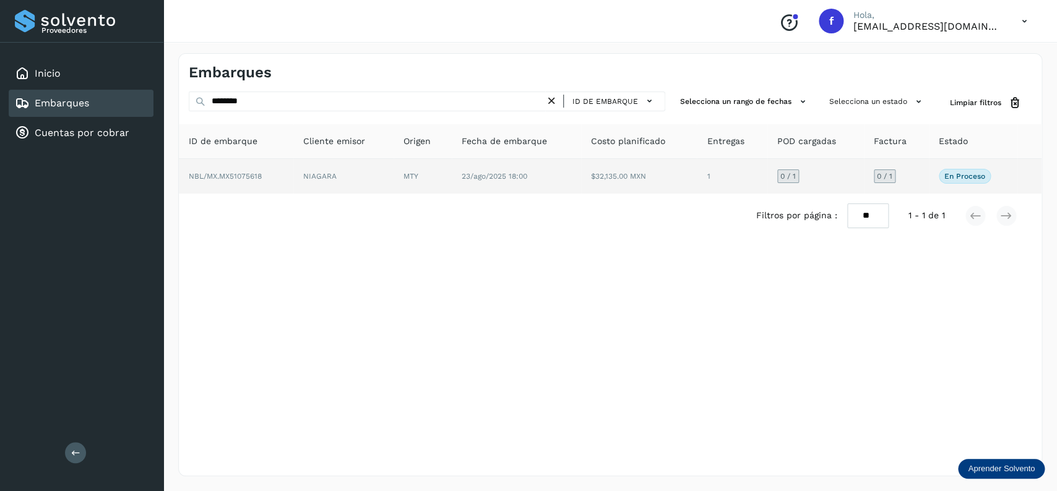
click at [480, 180] on span "23/ago/2025 18:00" at bounding box center [495, 176] width 66 height 9
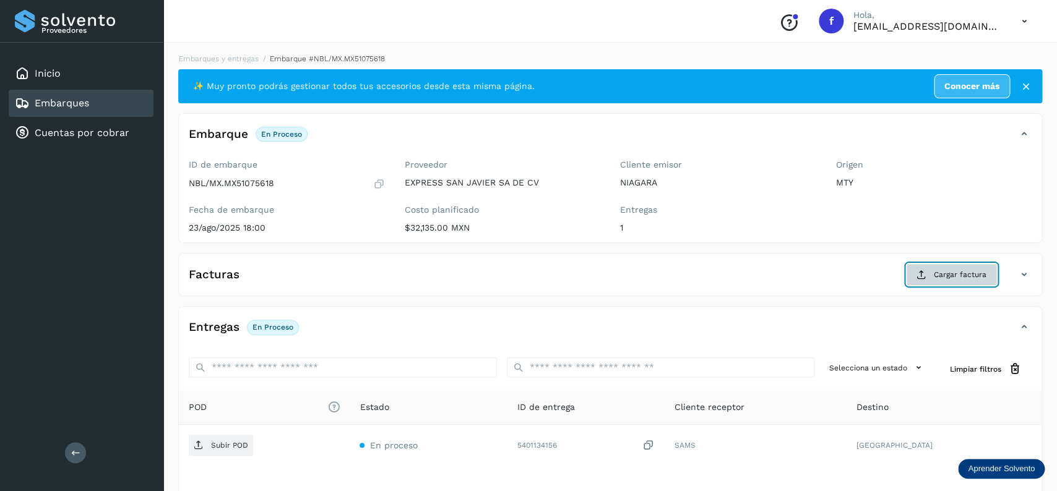
click at [925, 273] on icon at bounding box center [922, 275] width 10 height 10
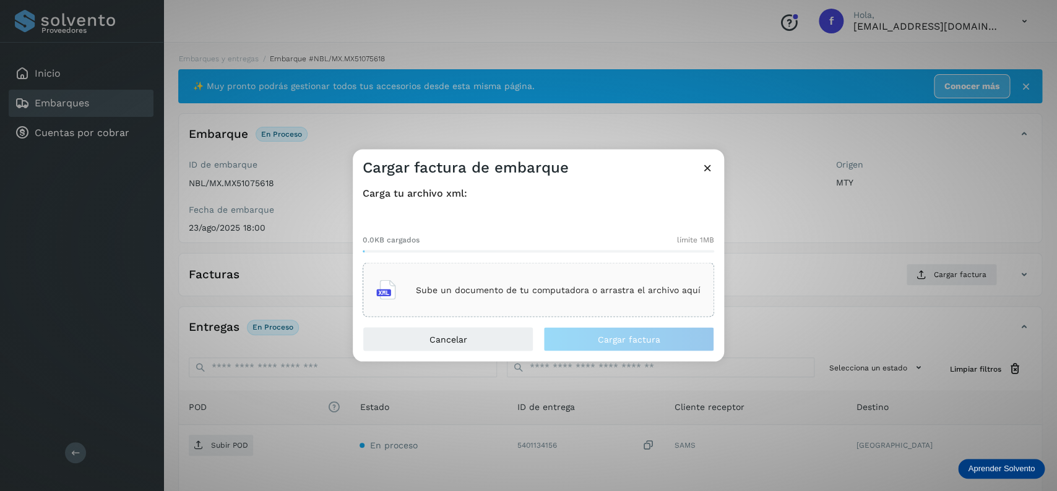
click at [618, 273] on div "Sube un documento de tu computadora o arrastra el archivo aquí" at bounding box center [539, 290] width 352 height 54
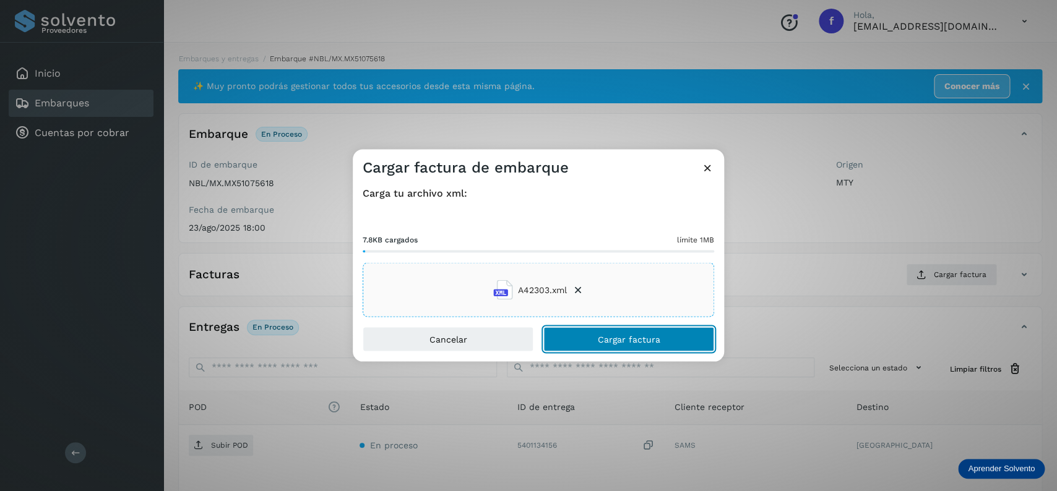
click at [612, 327] on button "Cargar factura" at bounding box center [628, 339] width 171 height 25
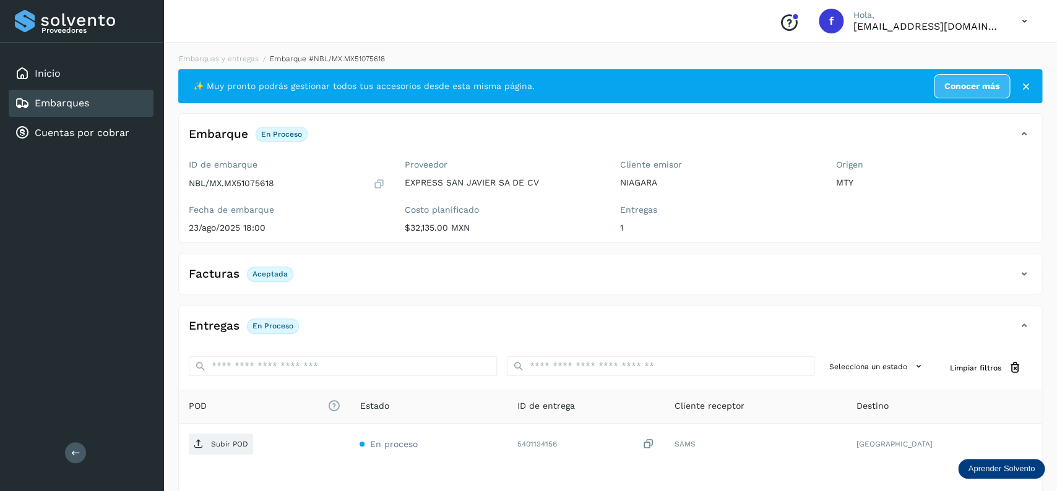
scroll to position [97, 0]
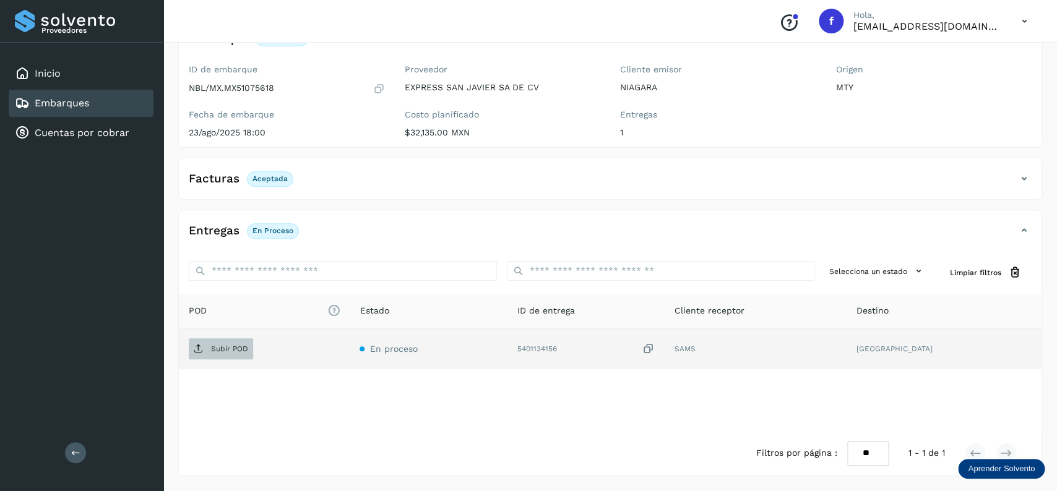
click at [237, 339] on button "Subir POD" at bounding box center [221, 349] width 64 height 21
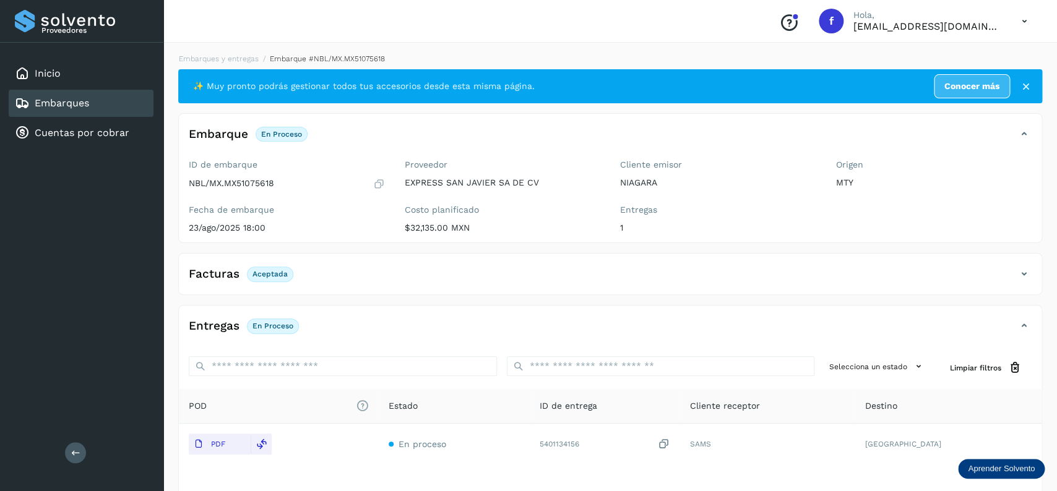
click at [142, 105] on div "Embarques" at bounding box center [81, 103] width 145 height 27
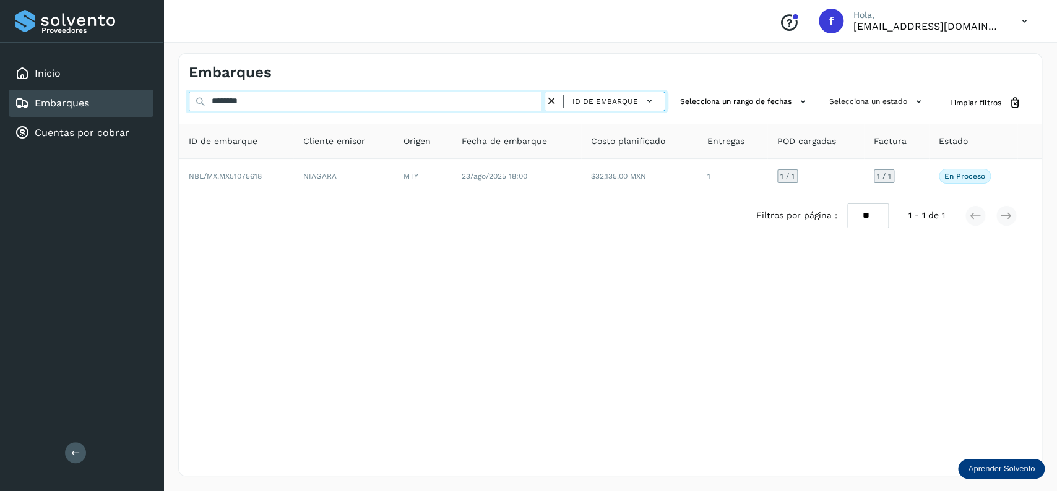
drag, startPoint x: 321, startPoint y: 105, endPoint x: 155, endPoint y: 105, distance: 165.3
click at [189, 105] on input "********" at bounding box center [367, 102] width 357 height 20
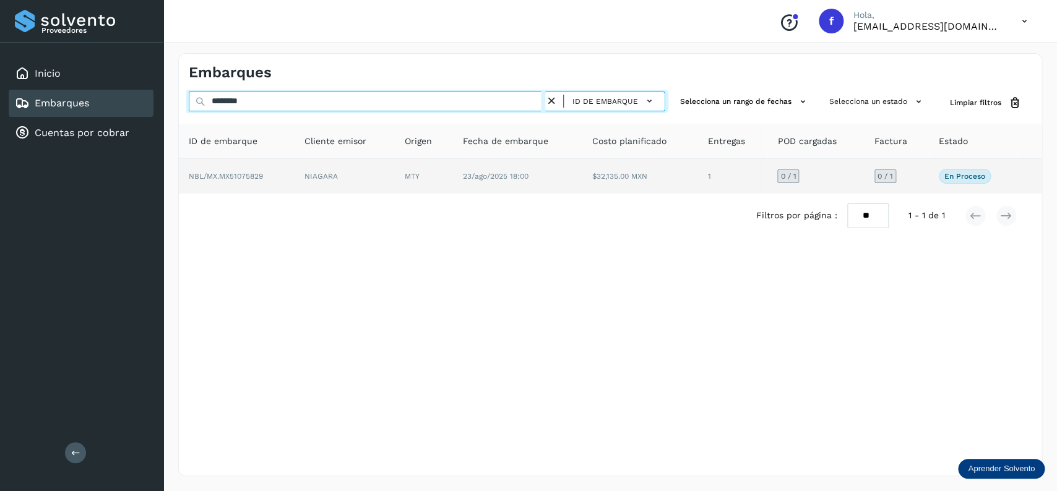
type input "********"
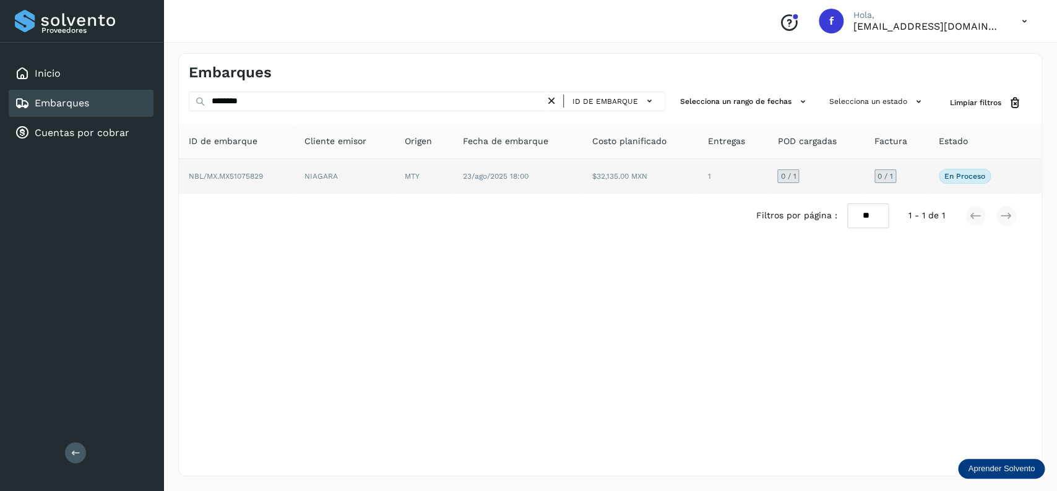
click at [474, 177] on span "23/ago/2025 18:00" at bounding box center [496, 176] width 66 height 9
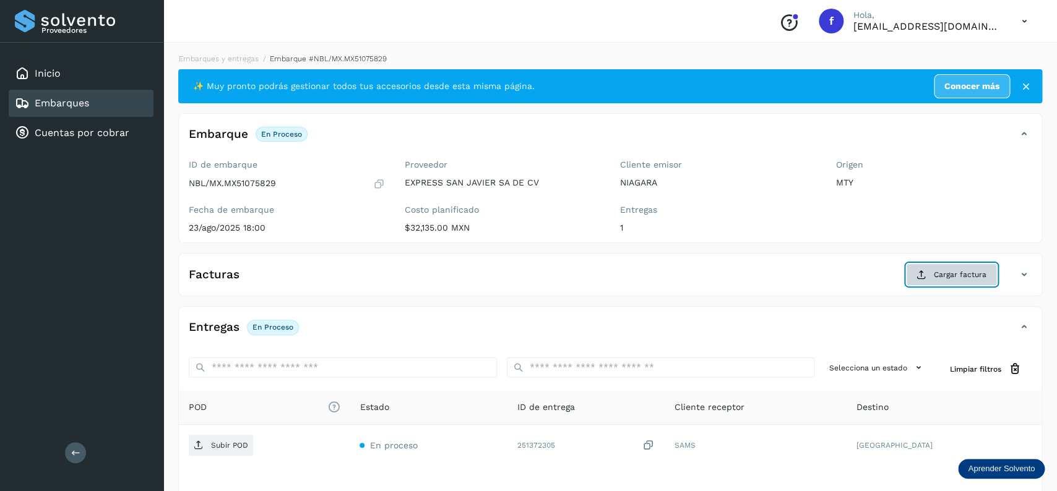
click at [931, 271] on button "Cargar factura" at bounding box center [951, 275] width 91 height 22
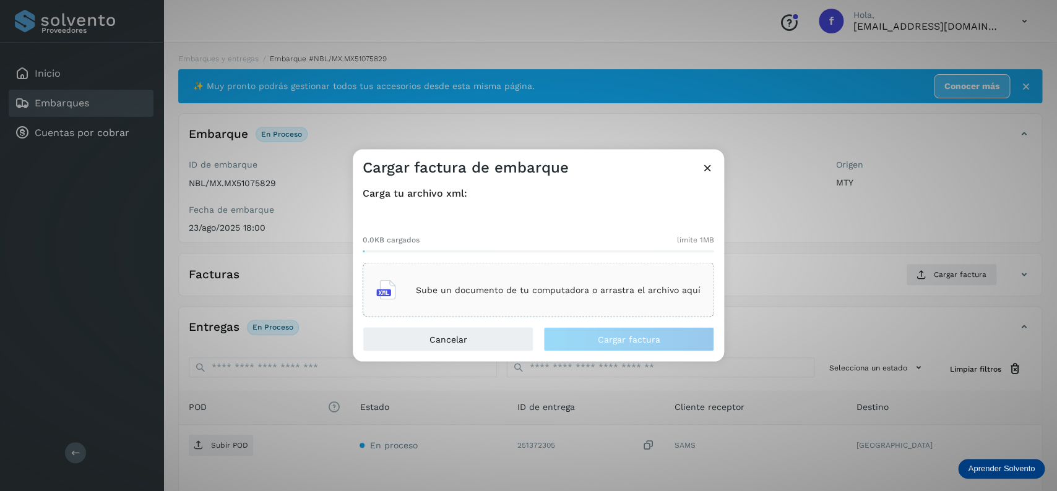
click at [526, 287] on p "Sube un documento de tu computadora o arrastra el archivo aquí" at bounding box center [558, 290] width 285 height 11
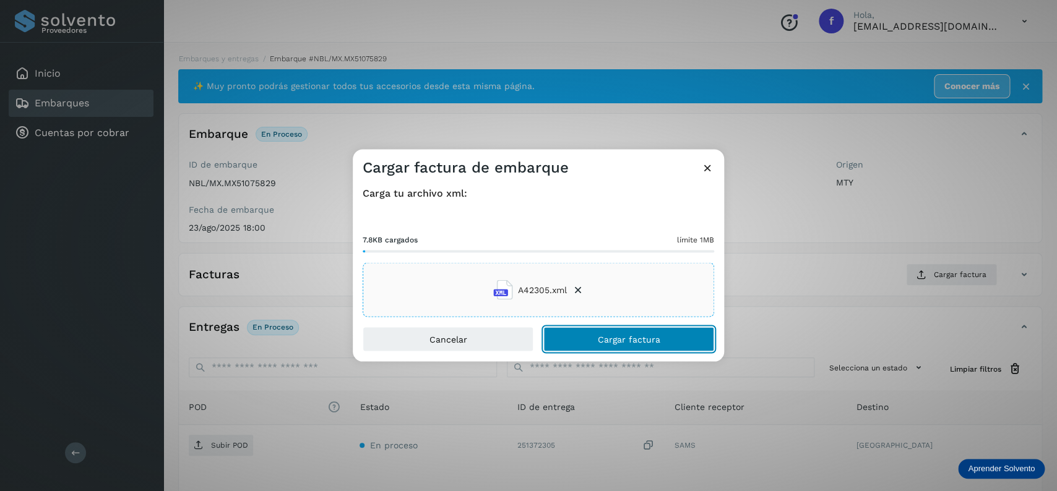
click at [651, 332] on button "Cargar factura" at bounding box center [628, 339] width 171 height 25
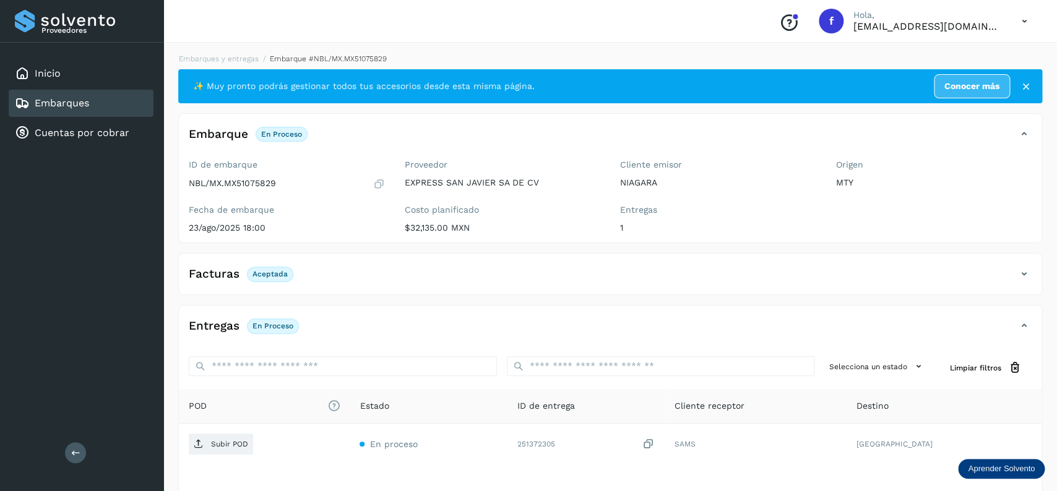
scroll to position [97, 0]
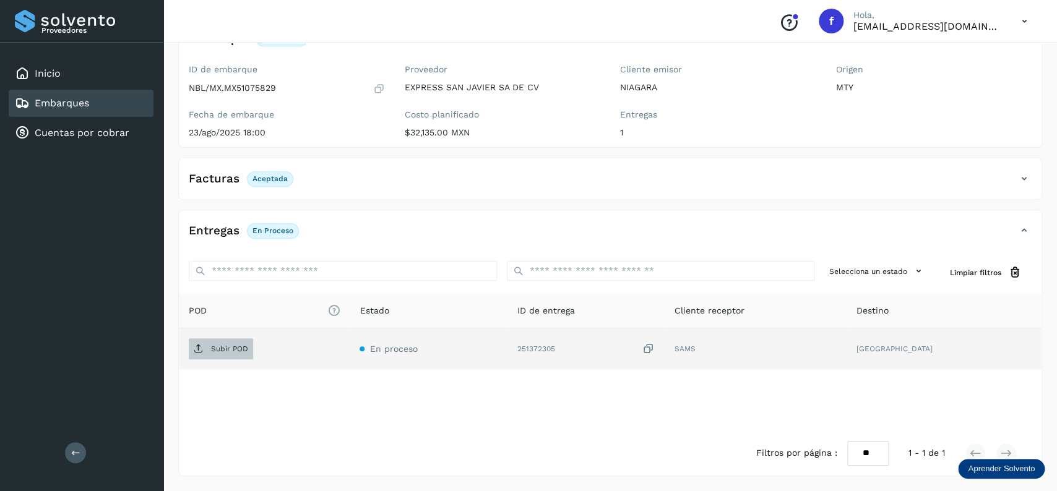
click at [213, 349] on p "Subir POD" at bounding box center [229, 349] width 37 height 9
click at [138, 101] on div "Embarques" at bounding box center [81, 103] width 145 height 27
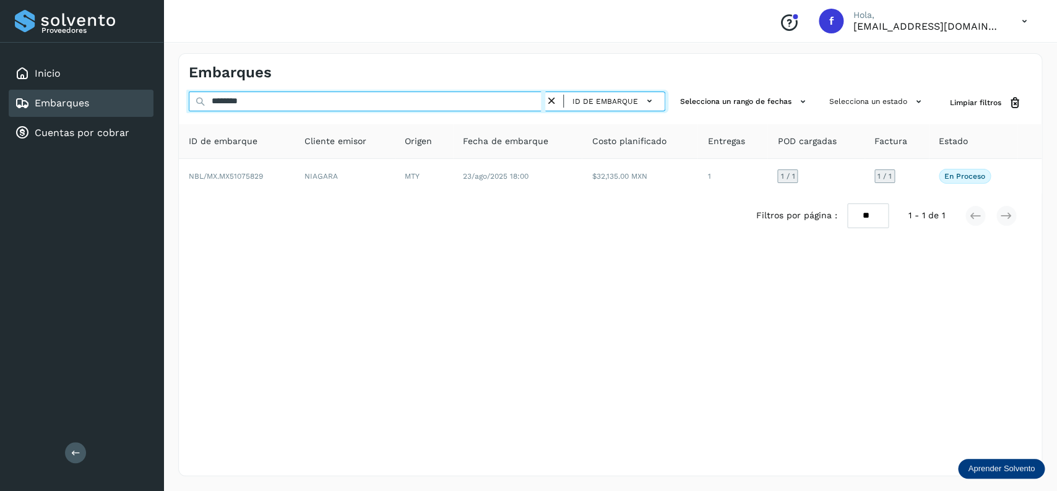
drag, startPoint x: 324, startPoint y: 93, endPoint x: 172, endPoint y: 93, distance: 152.3
click at [189, 93] on input "********" at bounding box center [367, 102] width 357 height 20
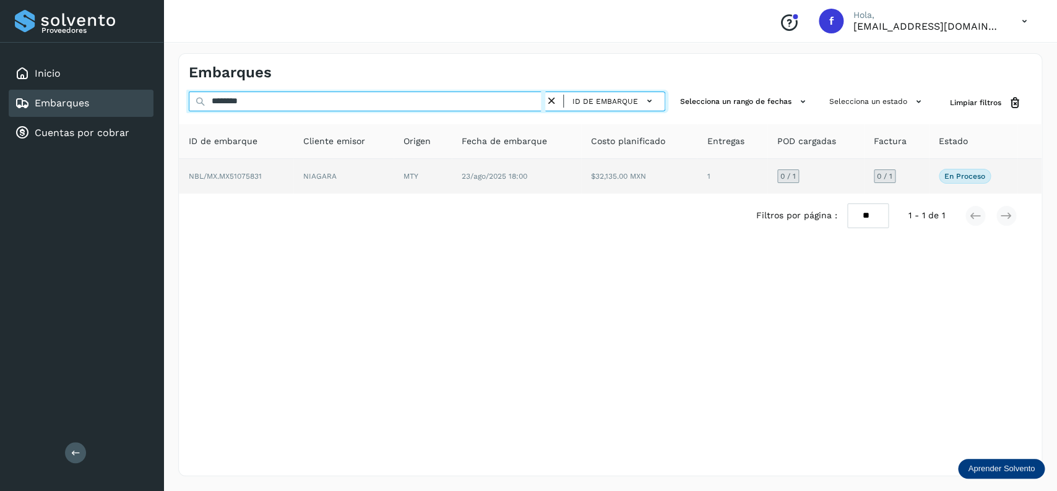
type input "********"
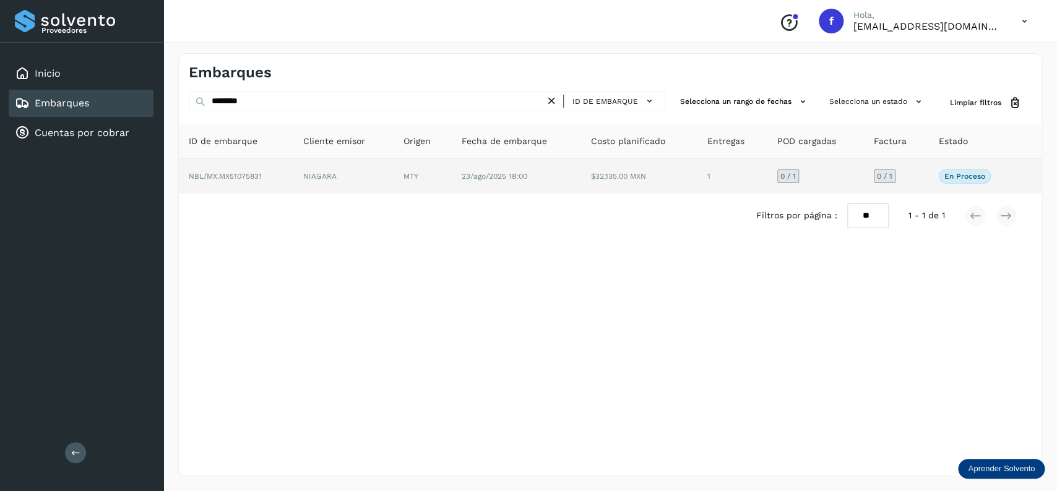
click at [697, 178] on td "$32,135.00 MXN" at bounding box center [732, 176] width 70 height 35
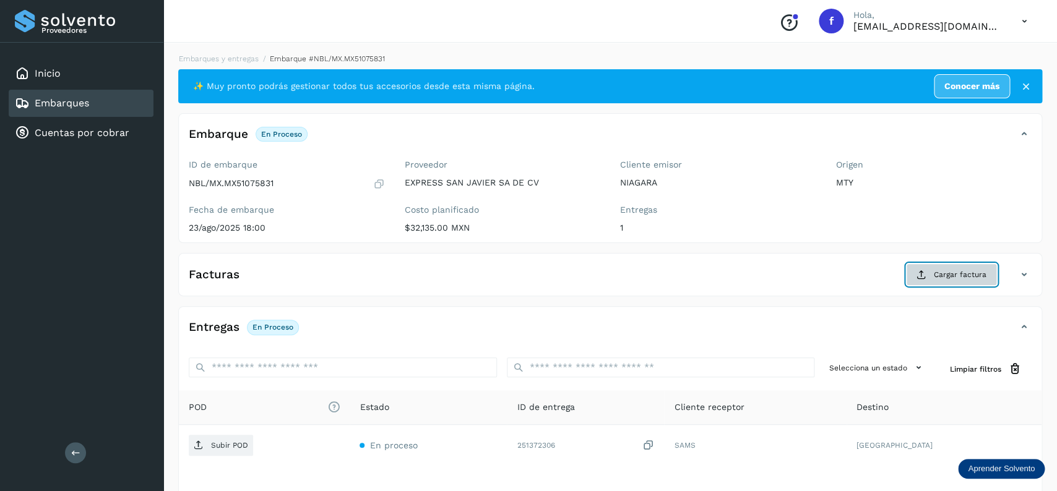
click at [913, 271] on button "Cargar factura" at bounding box center [951, 275] width 91 height 22
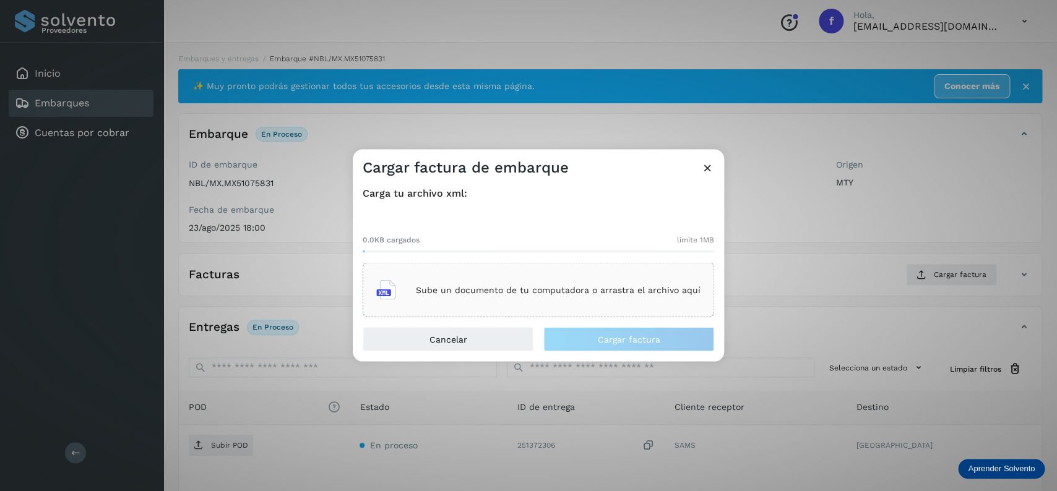
click at [617, 287] on p "Sube un documento de tu computadora o arrastra el archivo aquí" at bounding box center [558, 290] width 285 height 11
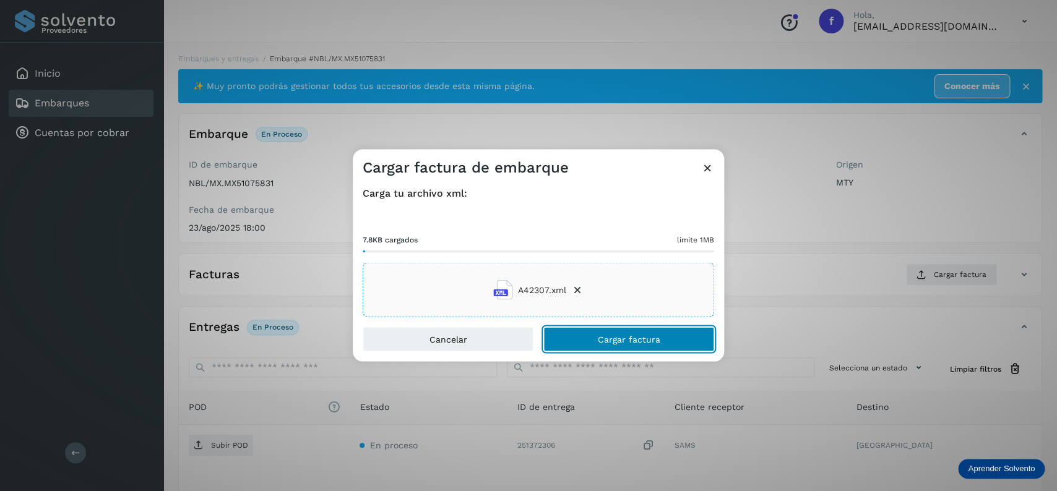
click at [597, 330] on button "Cargar factura" at bounding box center [628, 339] width 171 height 25
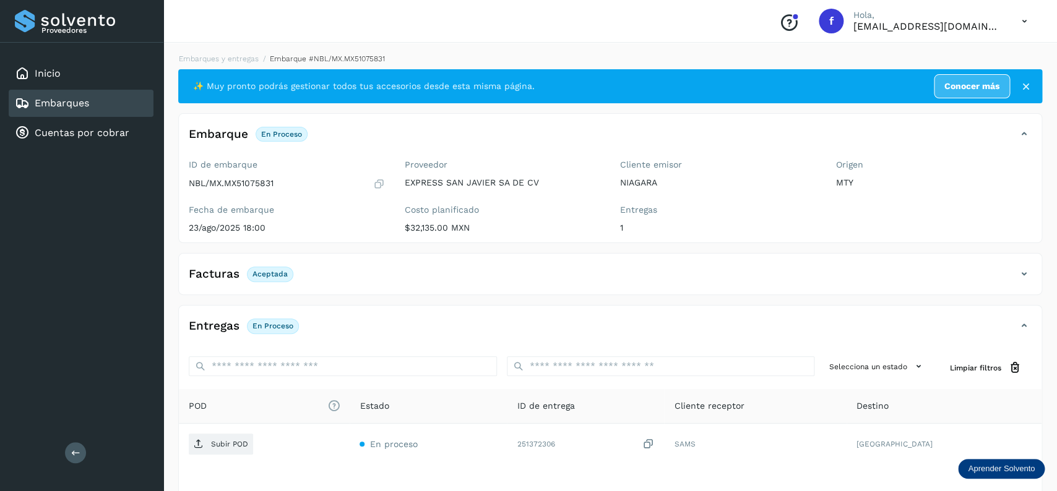
scroll to position [97, 0]
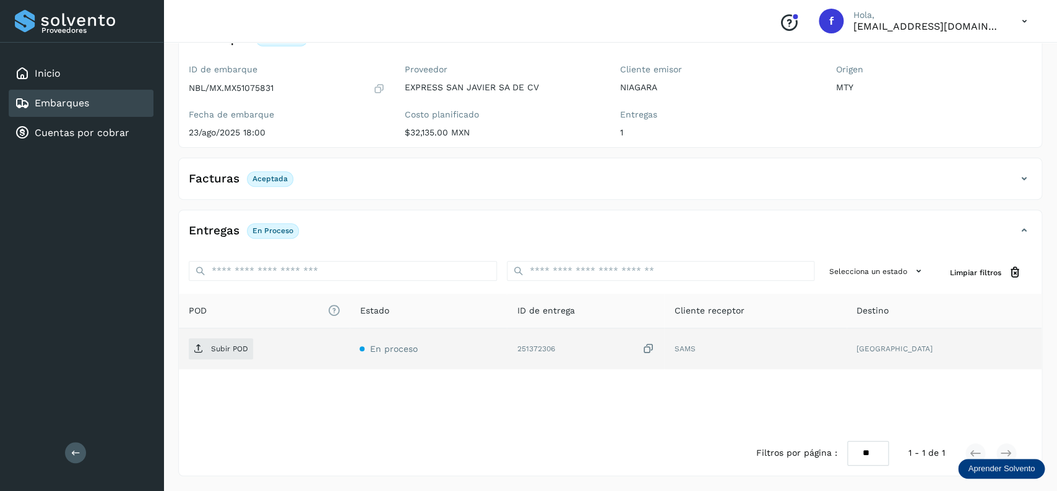
click at [350, 337] on td "Subir POD" at bounding box center [428, 349] width 157 height 41
click at [222, 340] on span "Subir POD" at bounding box center [221, 349] width 64 height 20
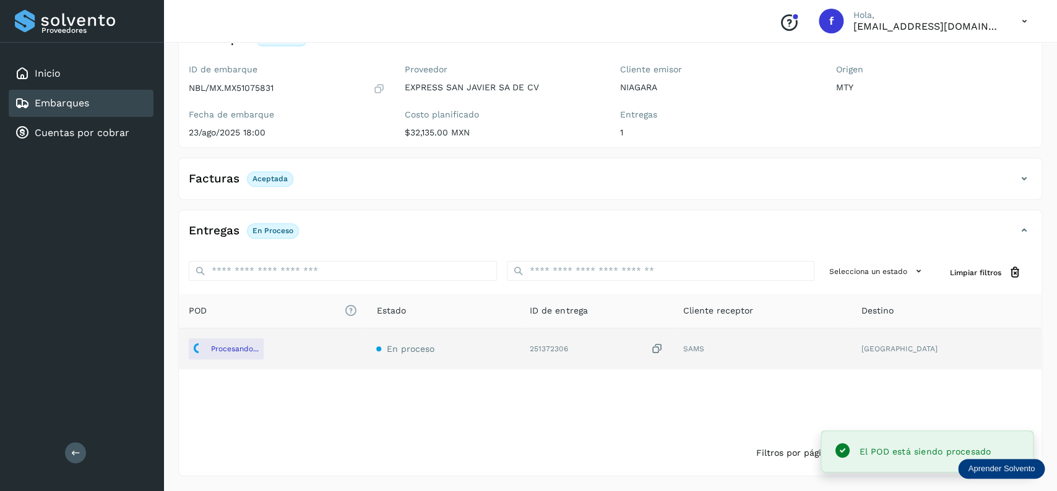
click at [868, 219] on div "Entregas En proceso Selecciona un estado Limpiar filtros POD El tamaño máximo d…" at bounding box center [610, 343] width 864 height 266
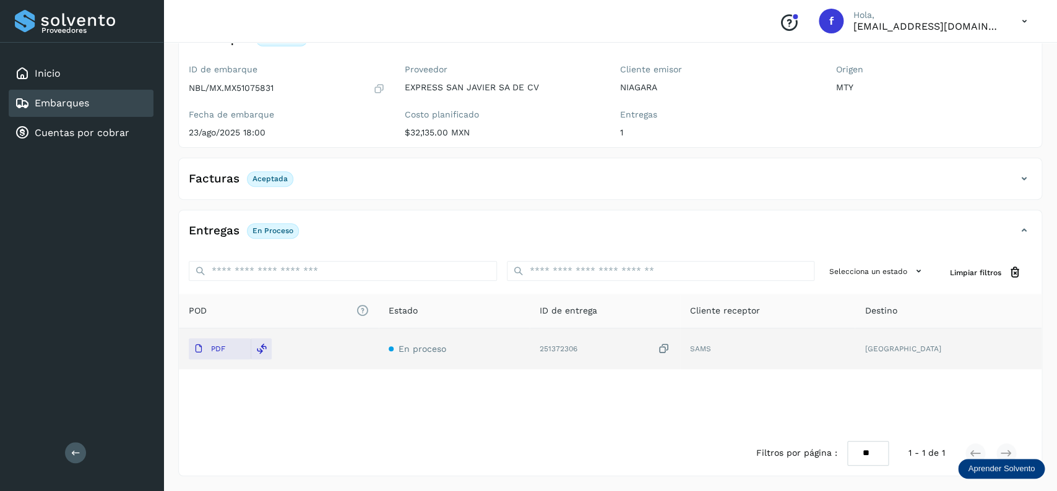
scroll to position [0, 0]
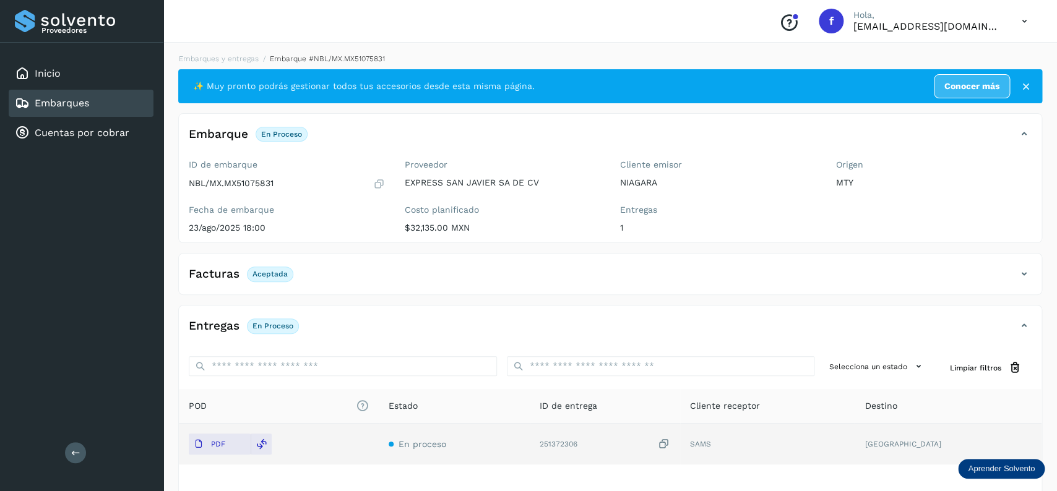
click at [120, 101] on div "Embarques" at bounding box center [81, 103] width 145 height 27
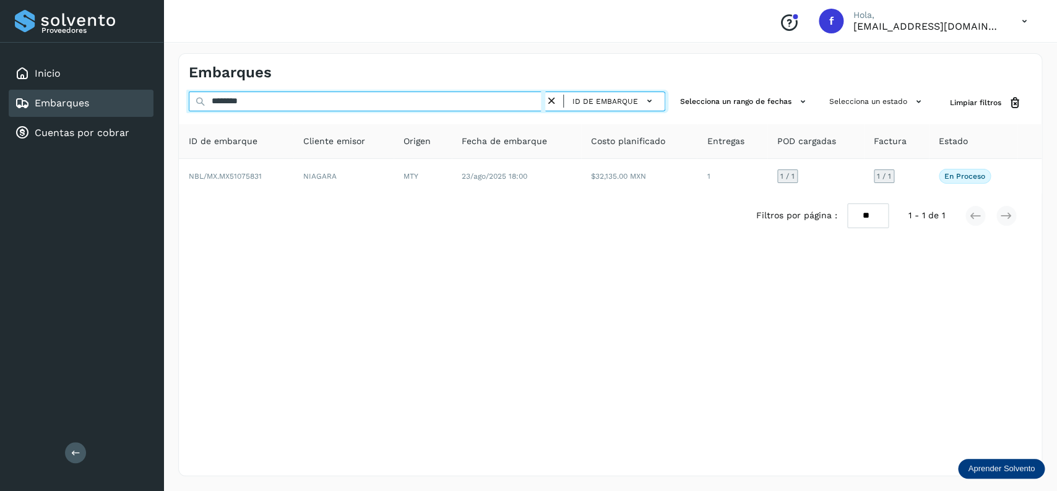
drag, startPoint x: 253, startPoint y: 98, endPoint x: 197, endPoint y: 105, distance: 55.6
click at [197, 105] on input "********" at bounding box center [367, 102] width 357 height 20
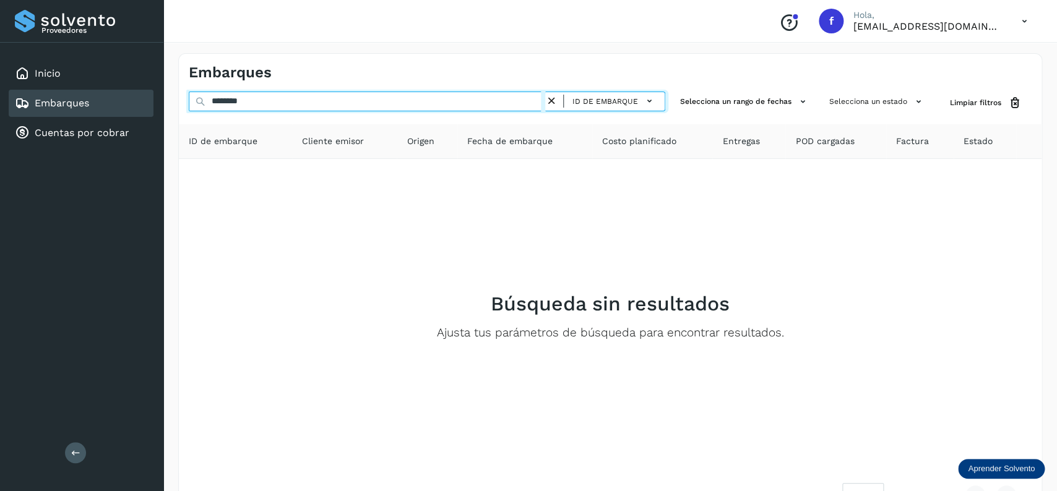
drag, startPoint x: 219, startPoint y: 102, endPoint x: 151, endPoint y: 100, distance: 67.5
click at [189, 100] on input "********" at bounding box center [367, 102] width 357 height 20
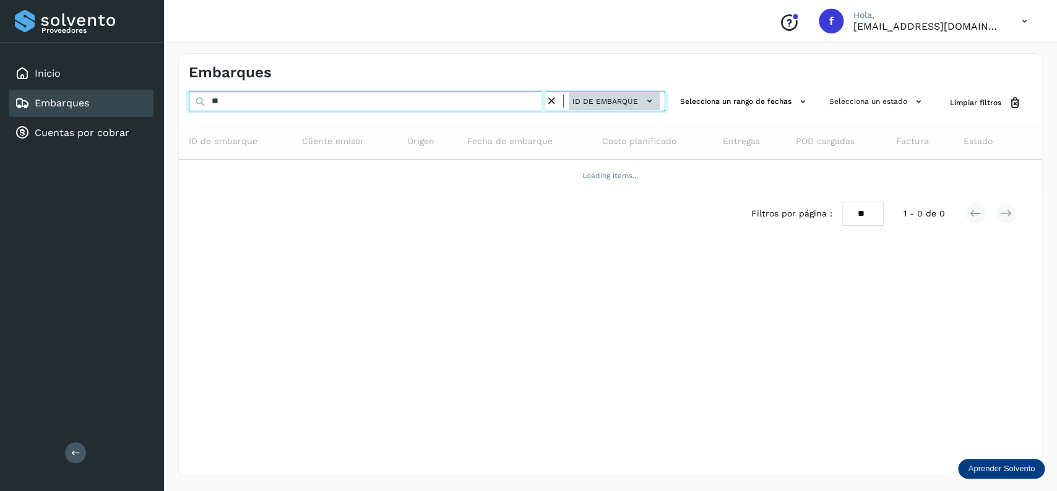
type input "*"
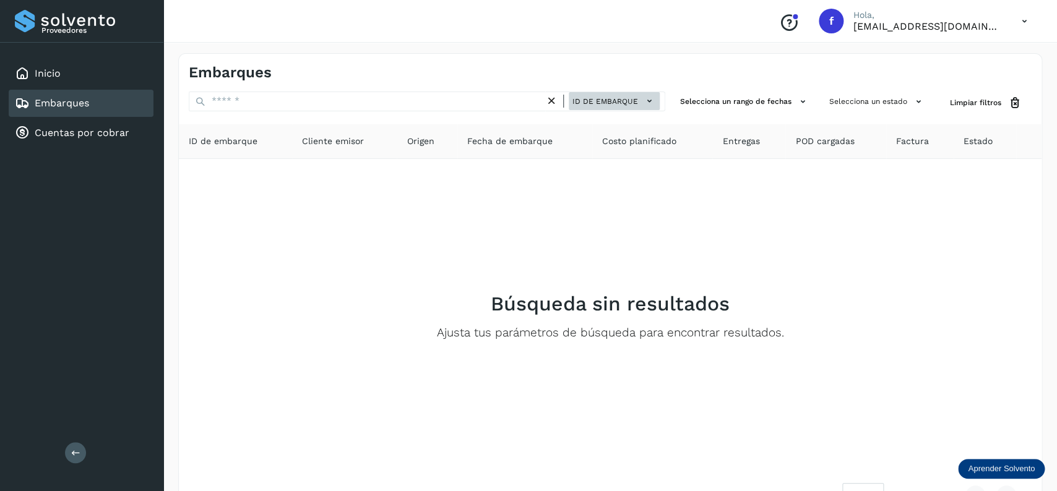
click at [620, 95] on button "ID de embarque" at bounding box center [614, 101] width 91 height 18
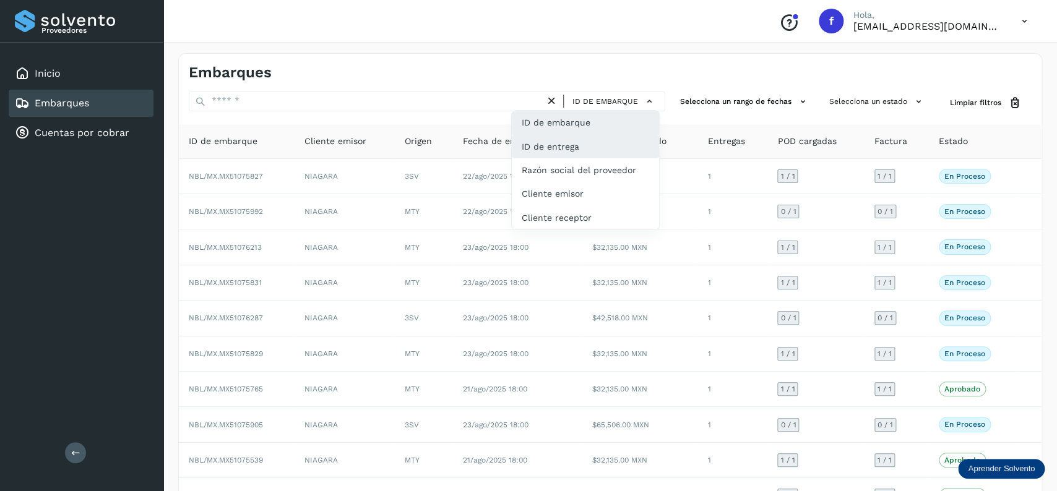
click at [579, 182] on div "ID de entrega" at bounding box center [585, 194] width 147 height 24
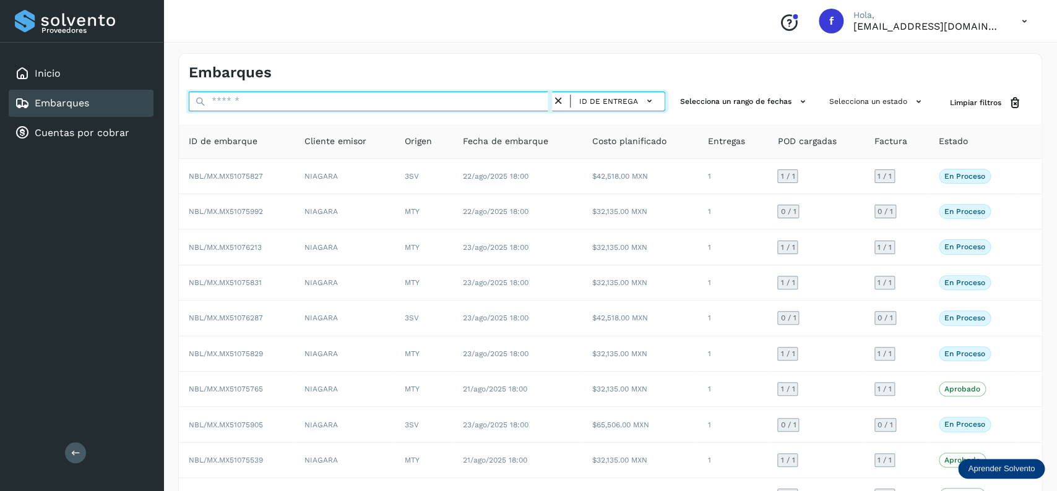
click at [395, 98] on input "text" at bounding box center [370, 102] width 363 height 20
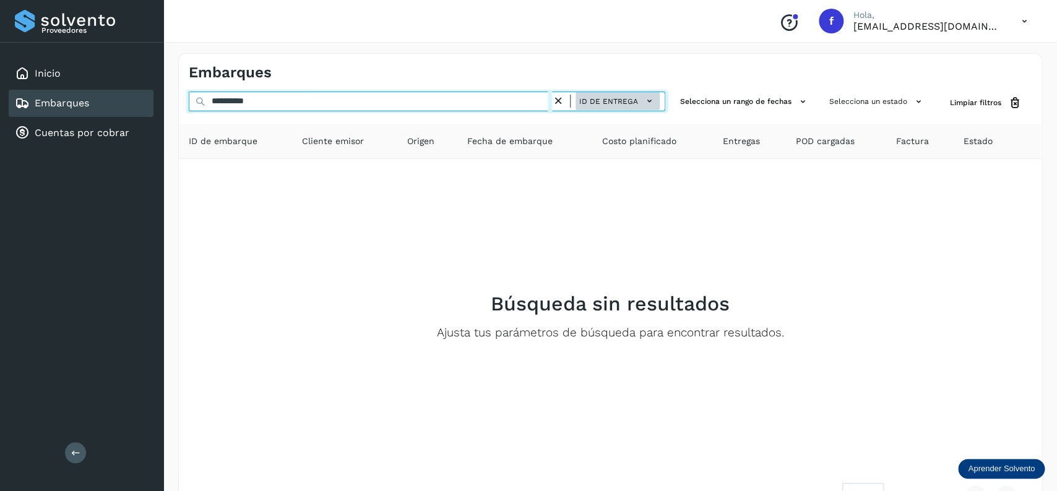
type input "**********"
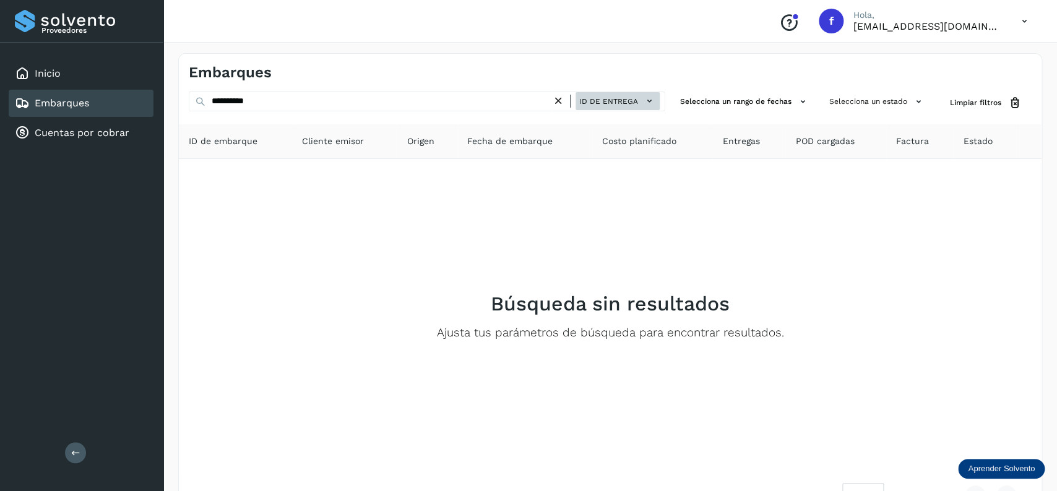
click at [610, 105] on span "ID de entrega" at bounding box center [608, 101] width 59 height 11
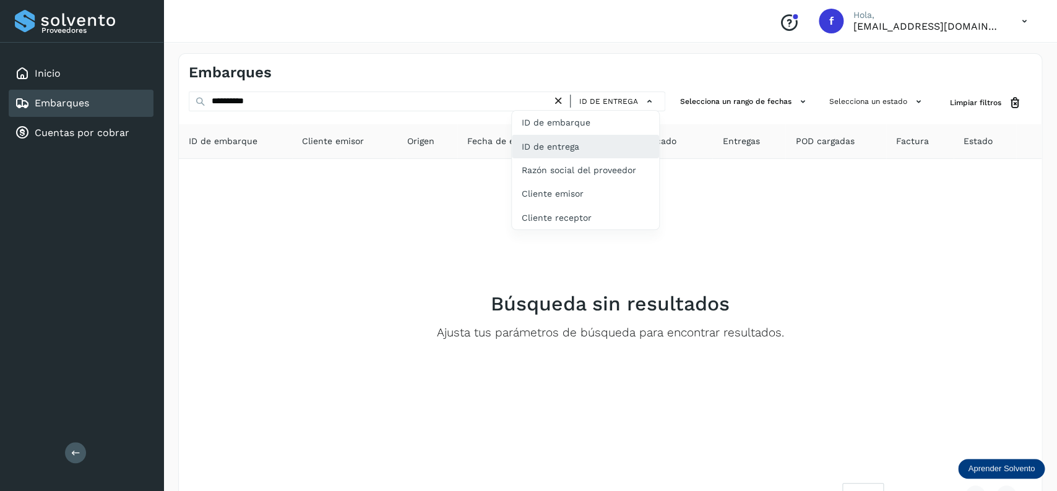
click at [582, 141] on div "ID de entrega" at bounding box center [585, 147] width 147 height 24
click at [556, 98] on icon at bounding box center [558, 101] width 13 height 13
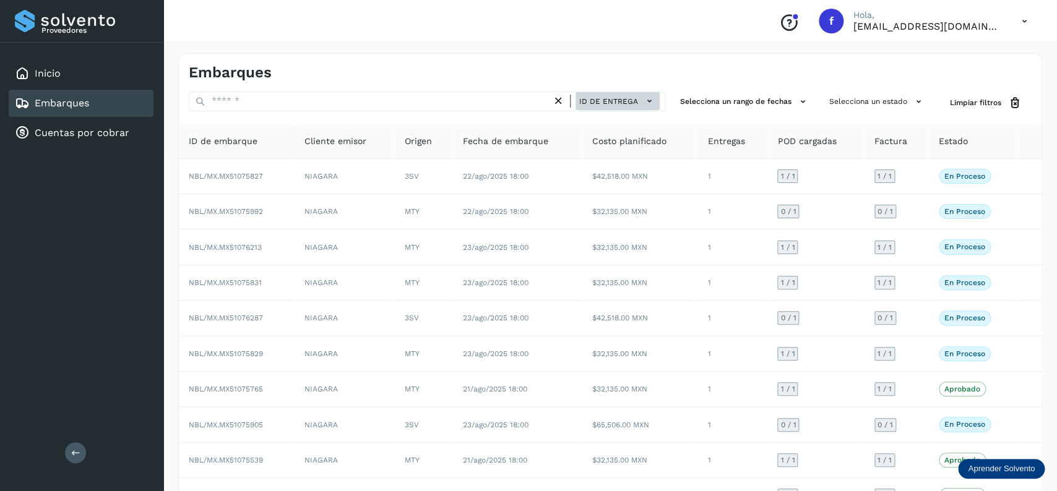
click at [633, 95] on button "ID de entrega" at bounding box center [618, 101] width 84 height 18
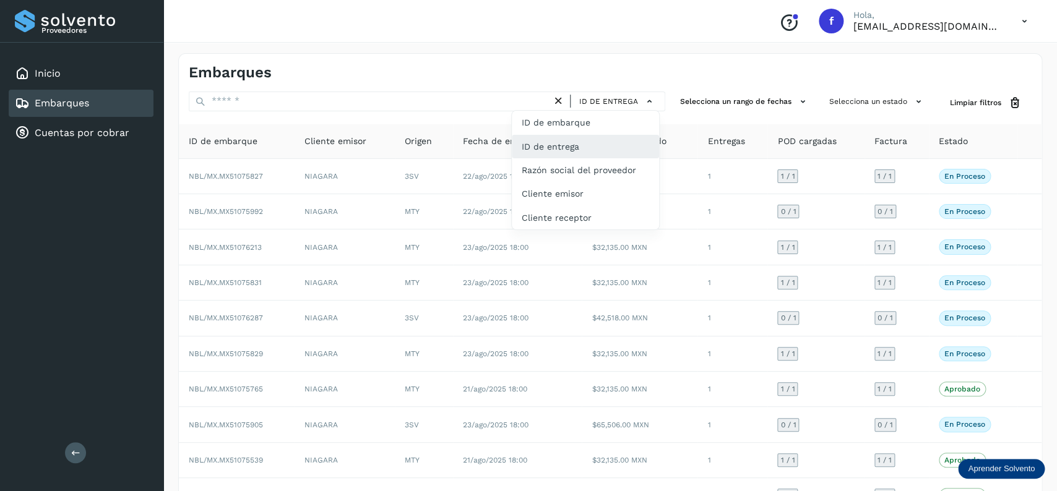
click at [587, 148] on div "ID de entrega" at bounding box center [585, 147] width 147 height 24
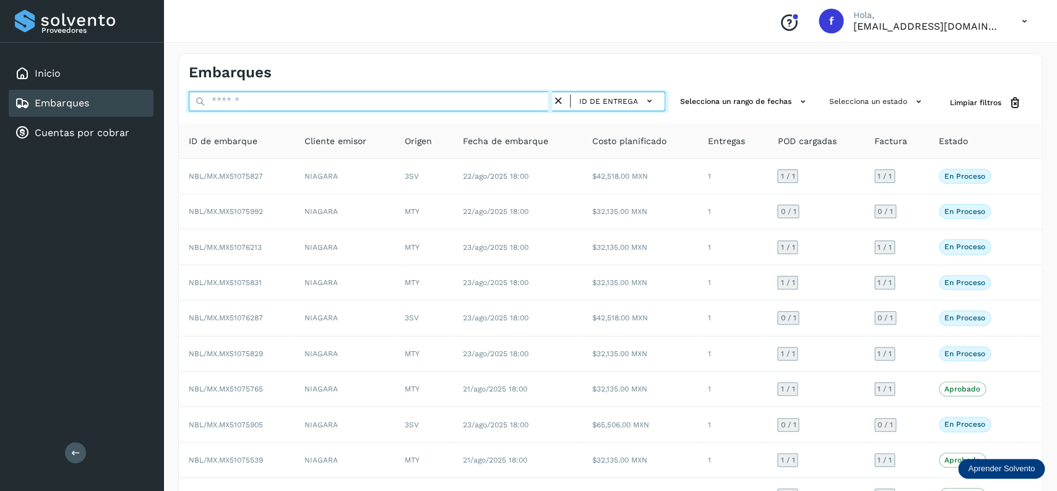
click at [402, 99] on input "text" at bounding box center [370, 102] width 363 height 20
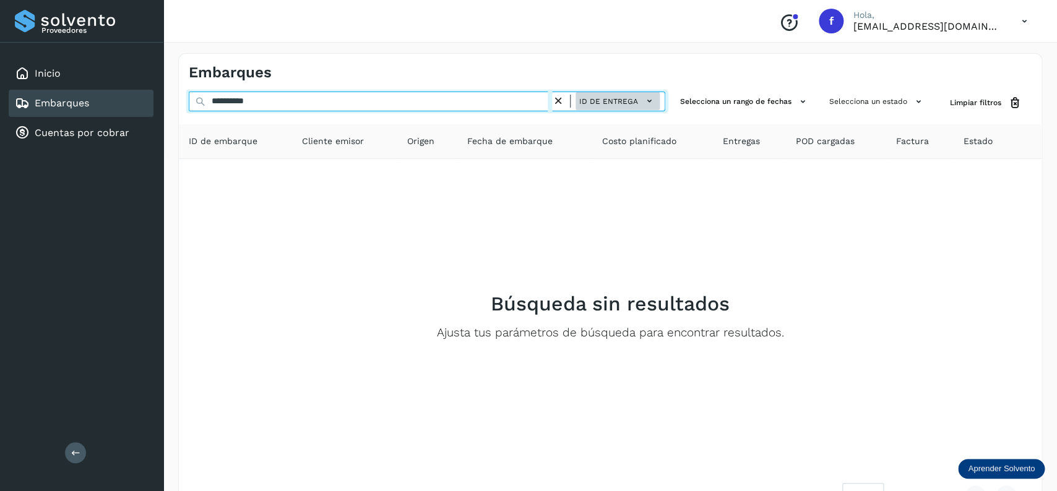
type input "**********"
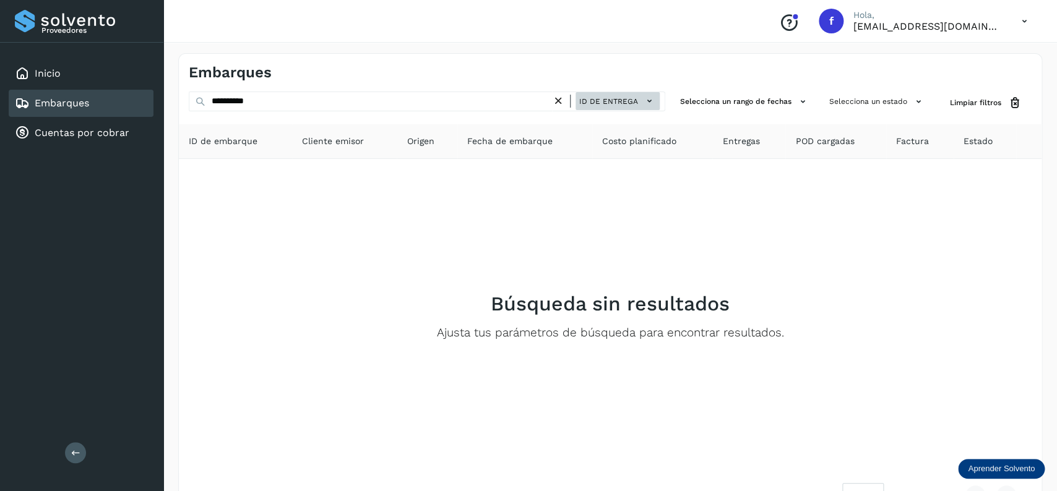
click at [608, 98] on span "ID de entrega" at bounding box center [608, 101] width 59 height 11
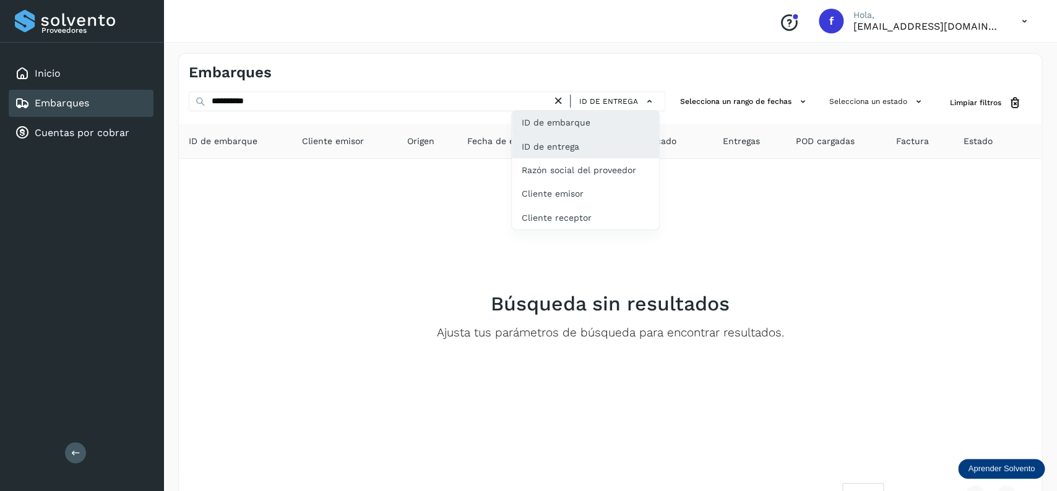
click at [618, 158] on div "ID de embarque" at bounding box center [585, 170] width 147 height 24
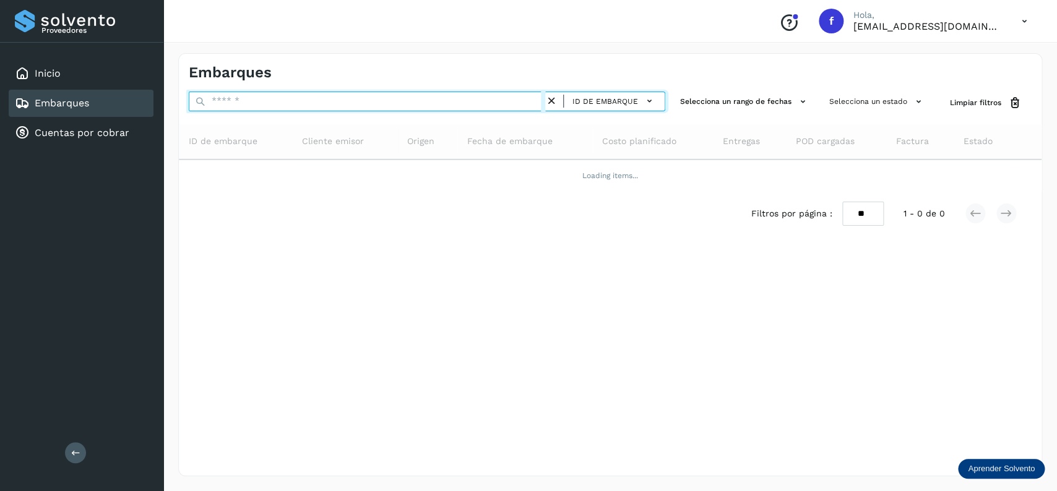
click at [402, 103] on input "text" at bounding box center [367, 102] width 357 height 20
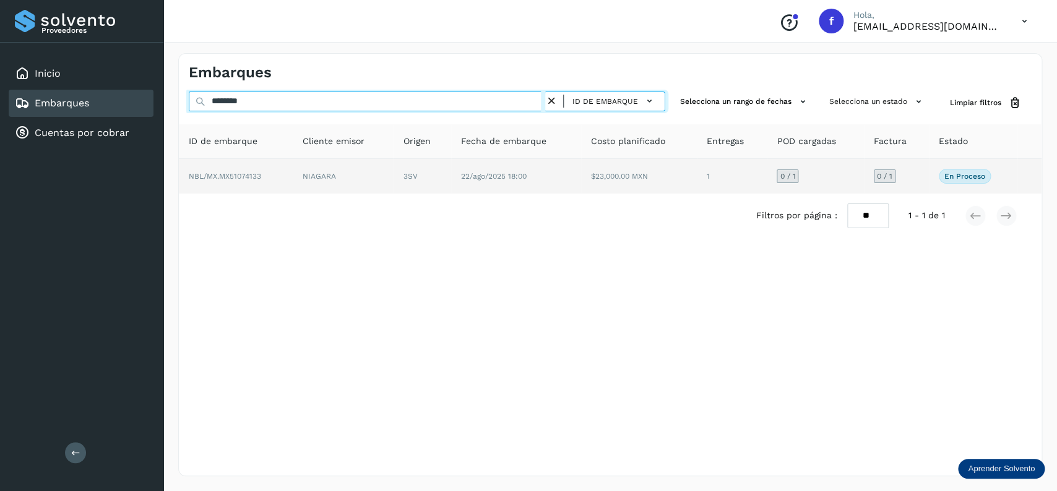
type input "********"
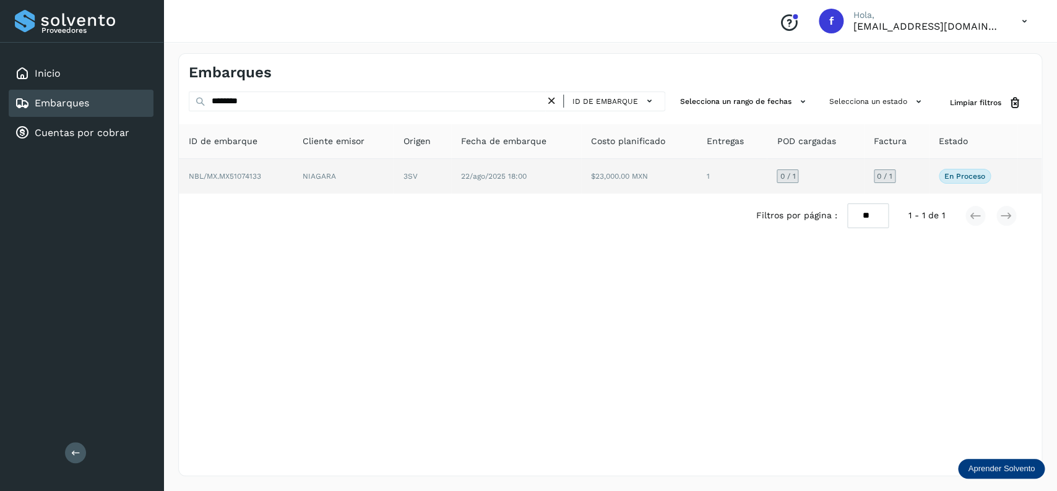
click at [393, 177] on td "NIAGARA" at bounding box center [422, 176] width 58 height 35
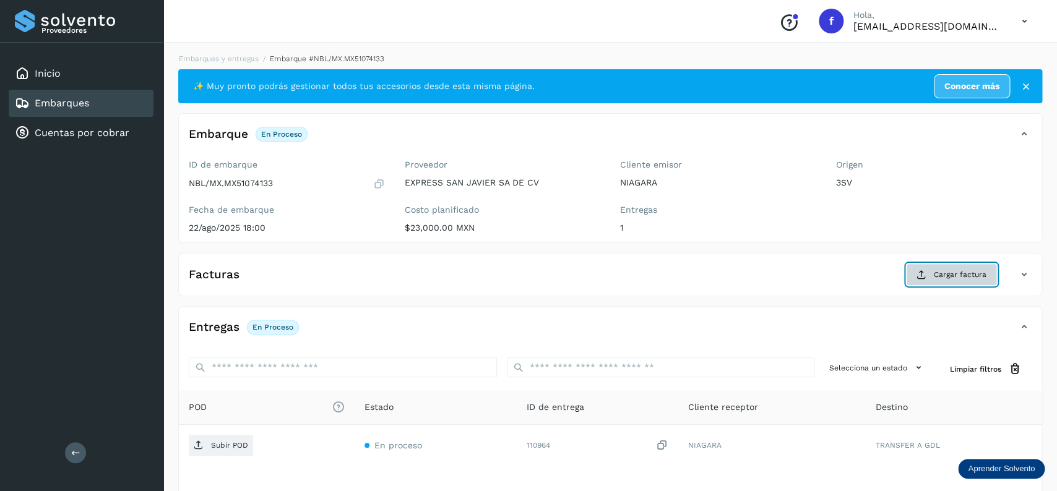
click at [912, 284] on button "Cargar factura" at bounding box center [951, 275] width 91 height 22
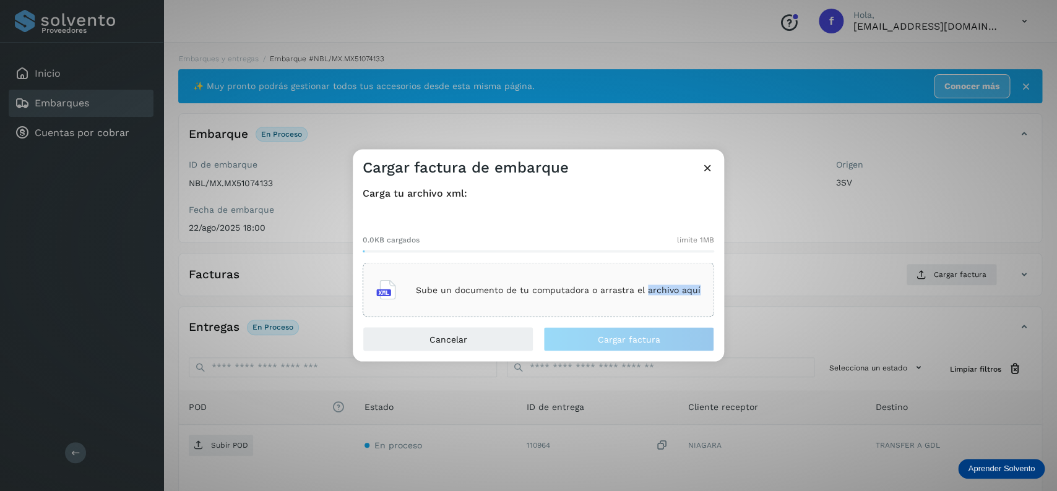
click at [646, 272] on div "Sube un documento de tu computadora o arrastra el archivo aquí" at bounding box center [539, 290] width 352 height 54
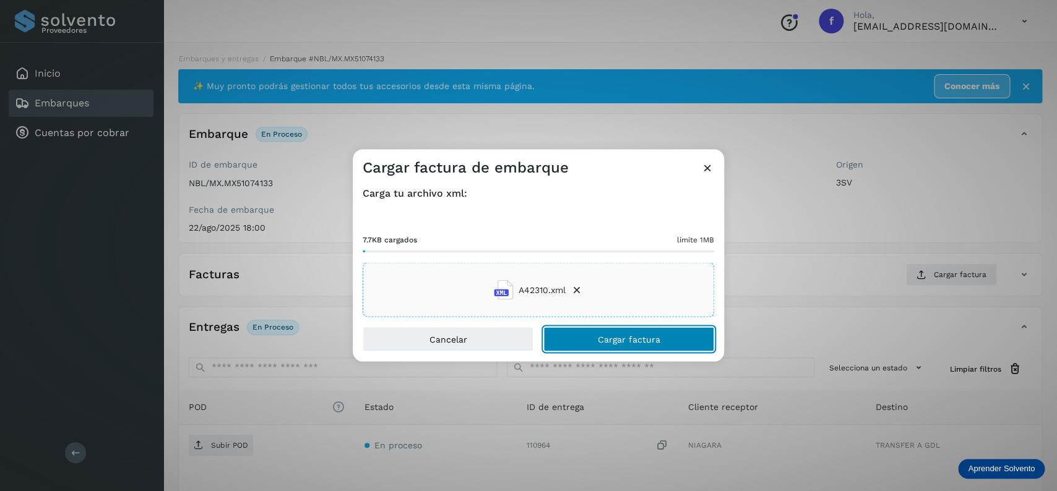
click at [612, 331] on button "Cargar factura" at bounding box center [628, 339] width 171 height 25
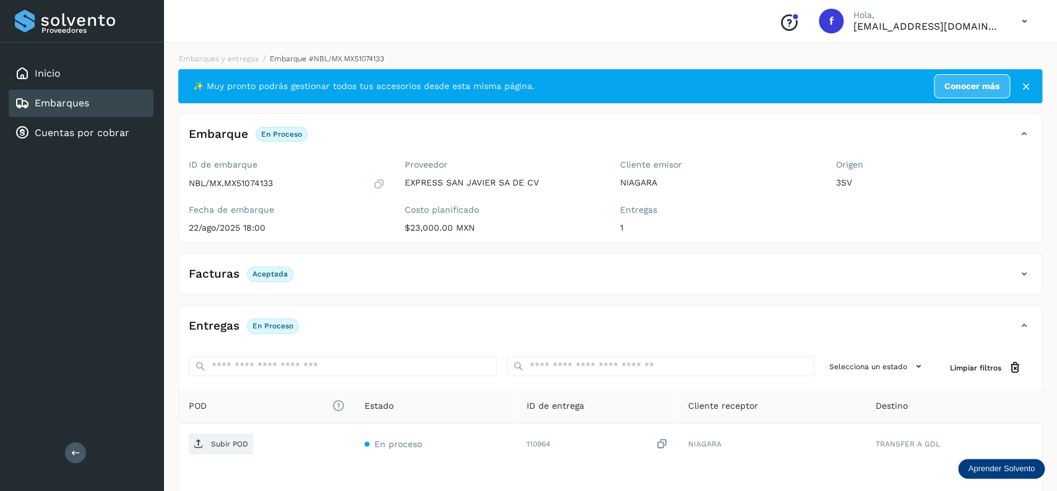
scroll to position [97, 0]
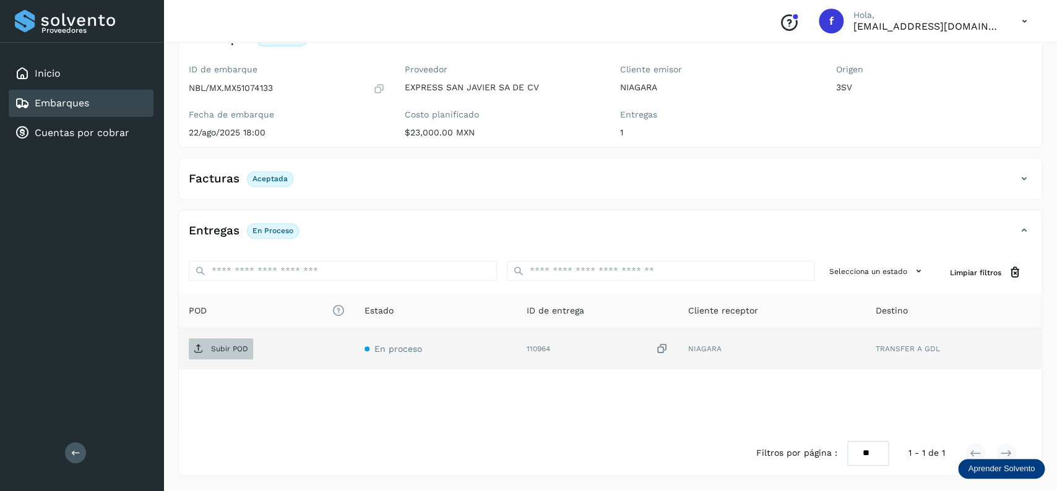
click at [237, 359] on button "Subir POD" at bounding box center [221, 349] width 64 height 21
click at [119, 108] on div "Embarques" at bounding box center [81, 103] width 145 height 27
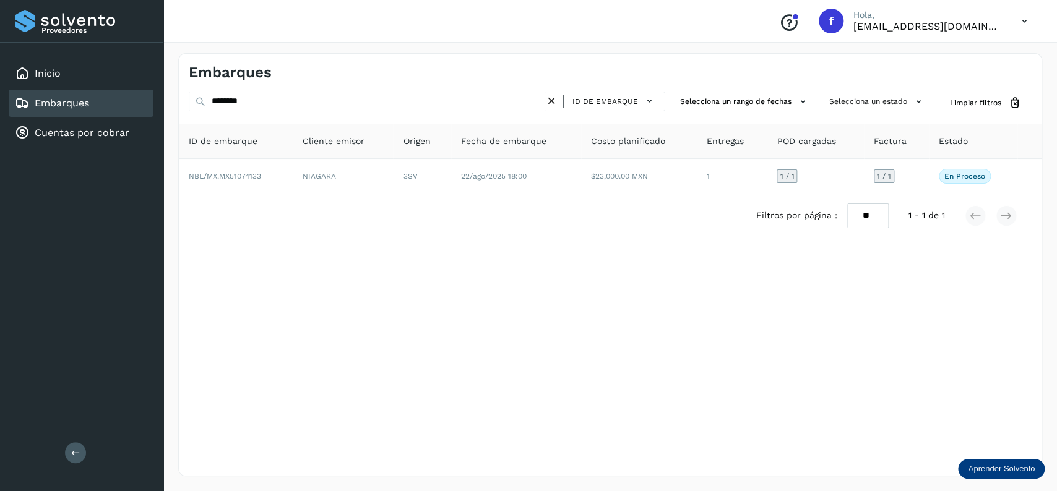
click at [557, 100] on icon at bounding box center [551, 101] width 13 height 13
